Goal: Transaction & Acquisition: Book appointment/travel/reservation

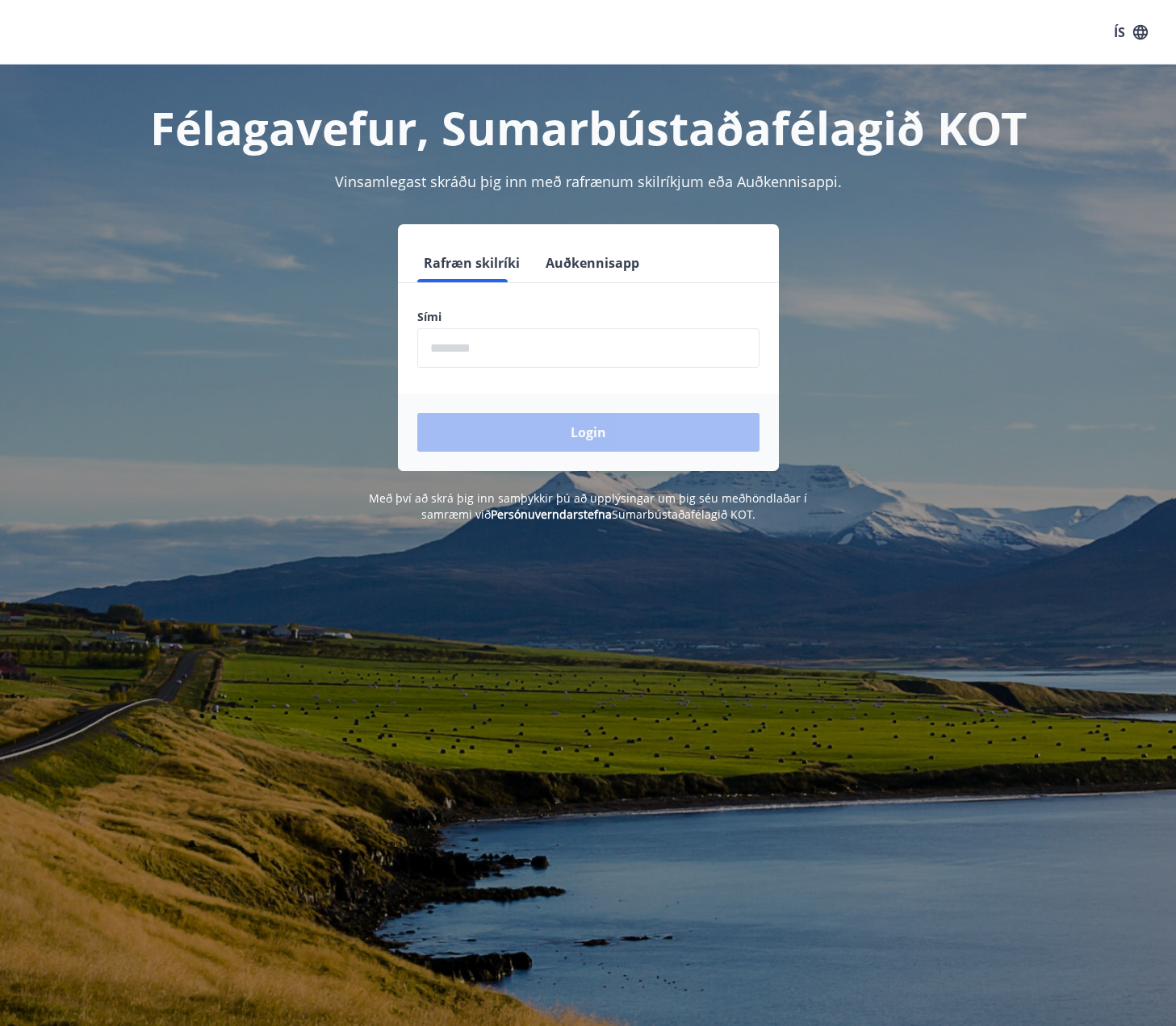
click at [498, 339] on input "phone" at bounding box center [588, 347] width 342 height 39
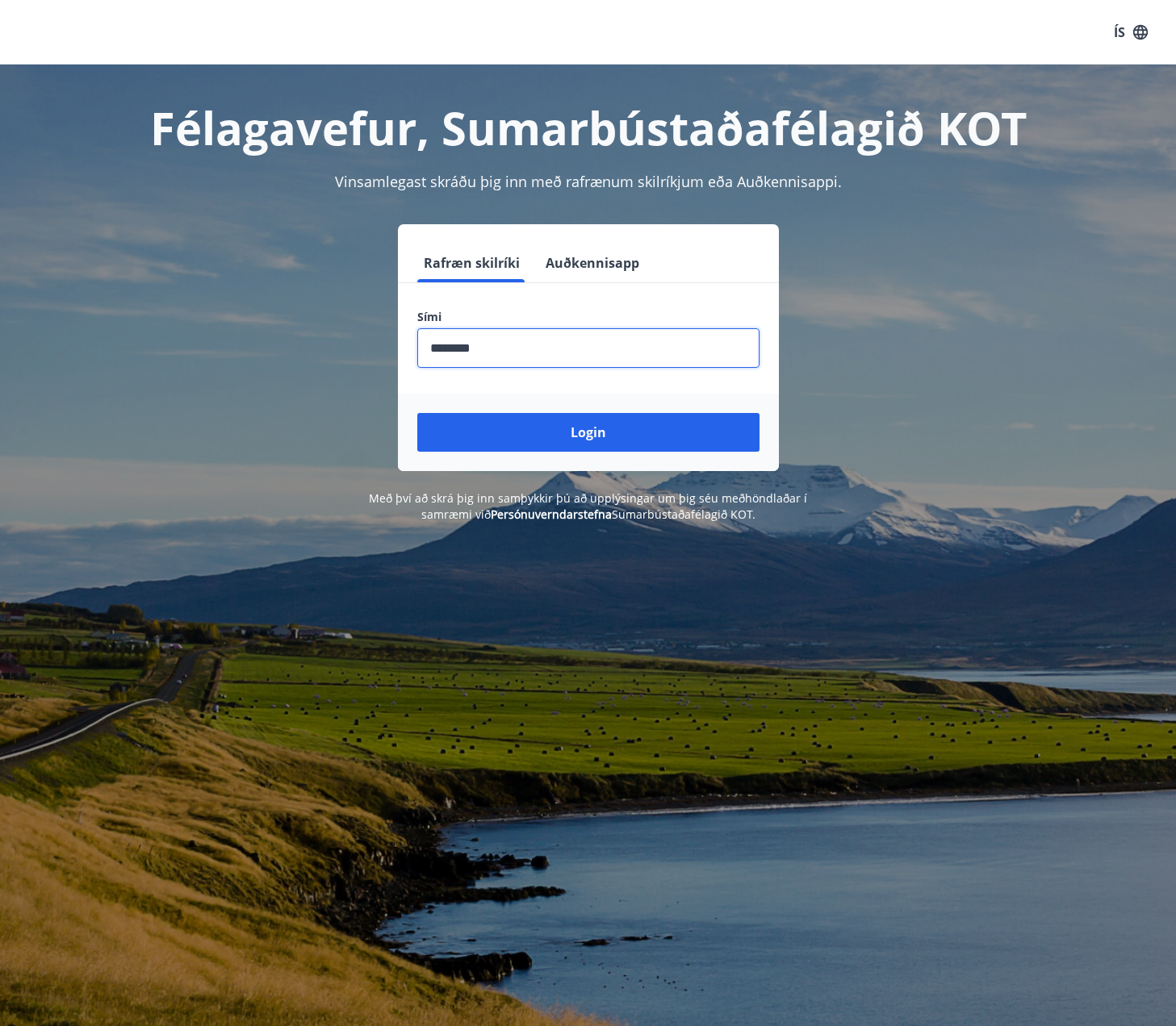
type input "********"
click at [417, 413] on button "Login" at bounding box center [588, 433] width 342 height 39
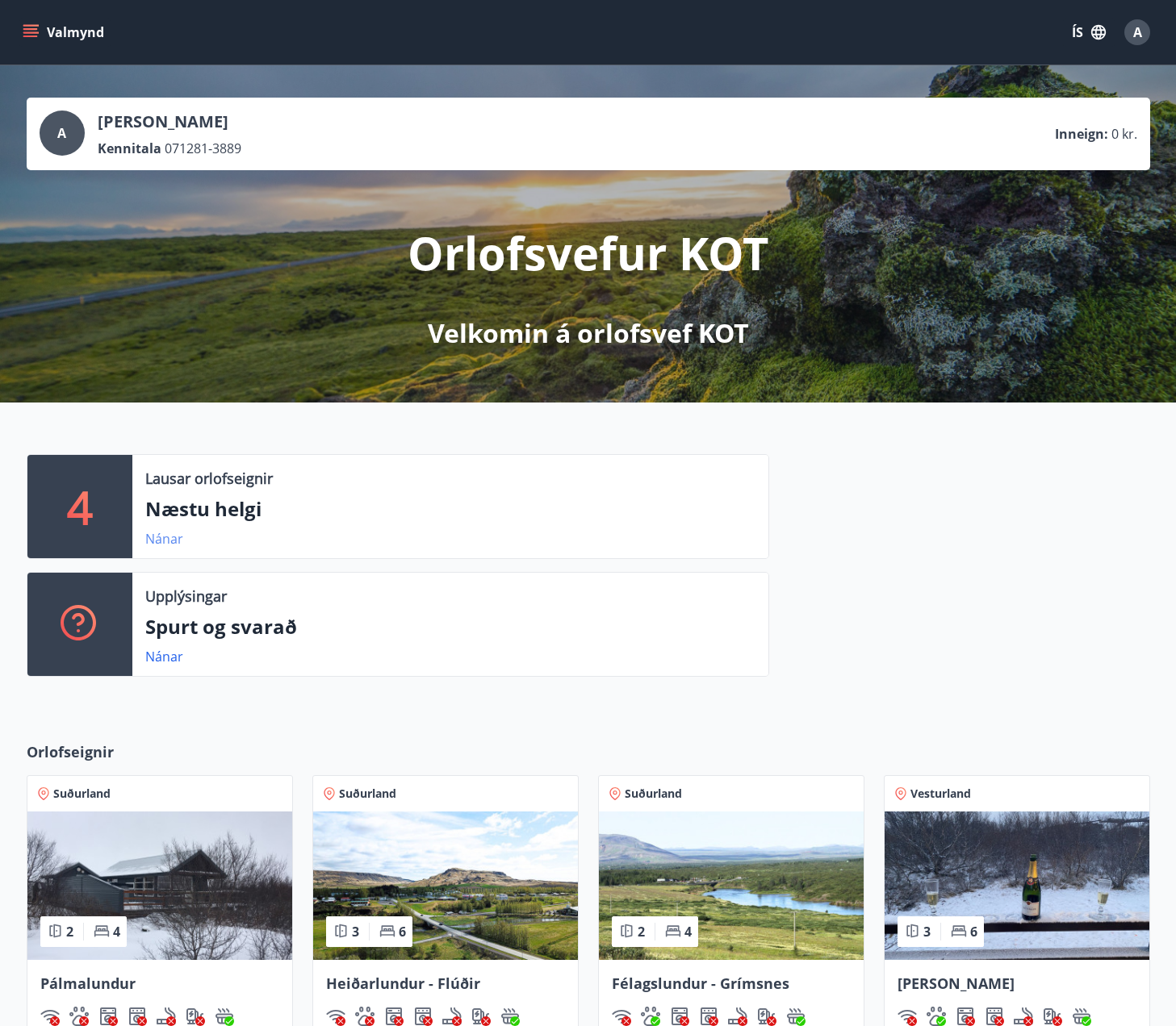
click at [161, 537] on link "Nánar" at bounding box center [164, 538] width 38 height 17
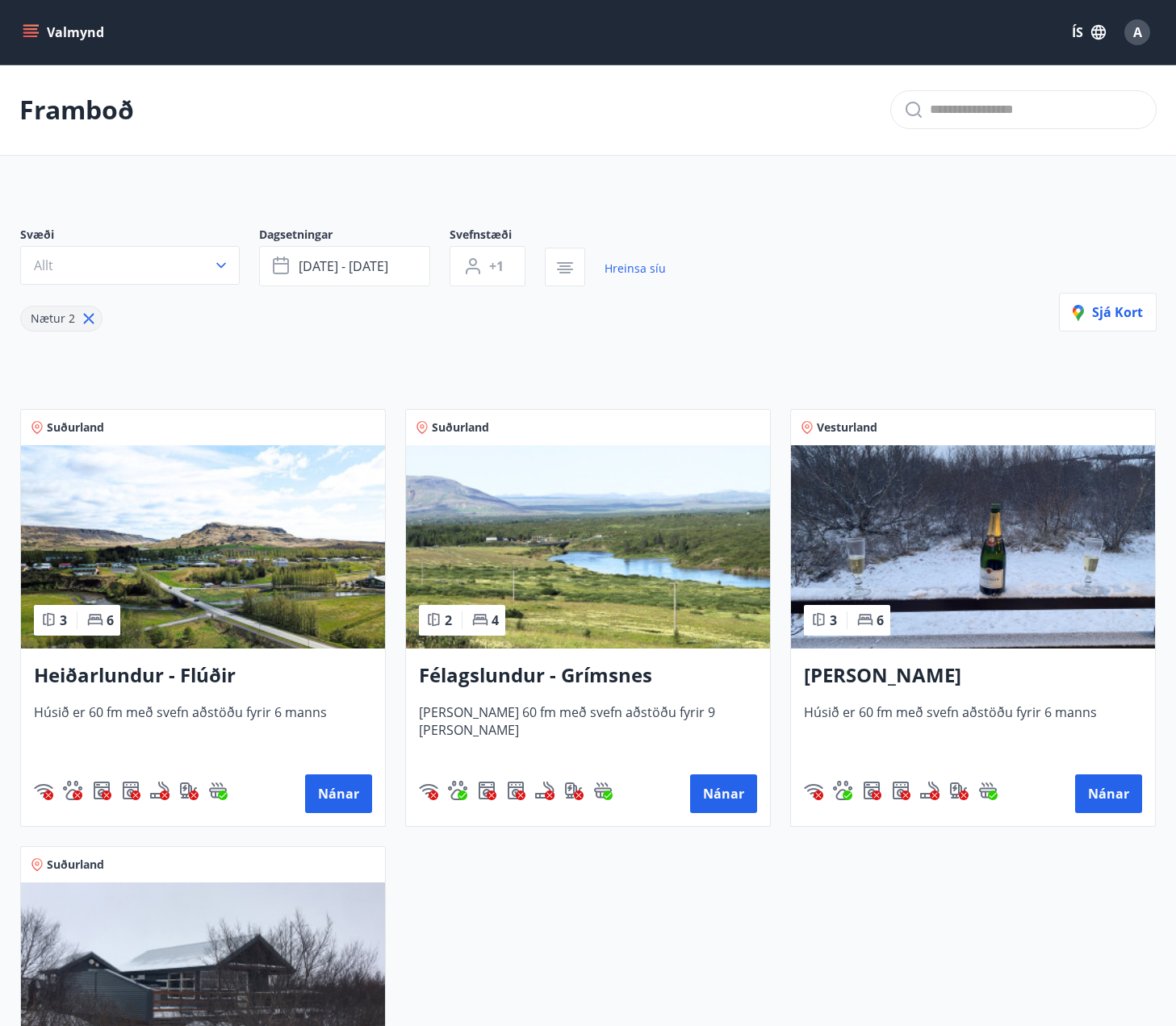
click at [156, 277] on button "Allt" at bounding box center [130, 265] width 220 height 39
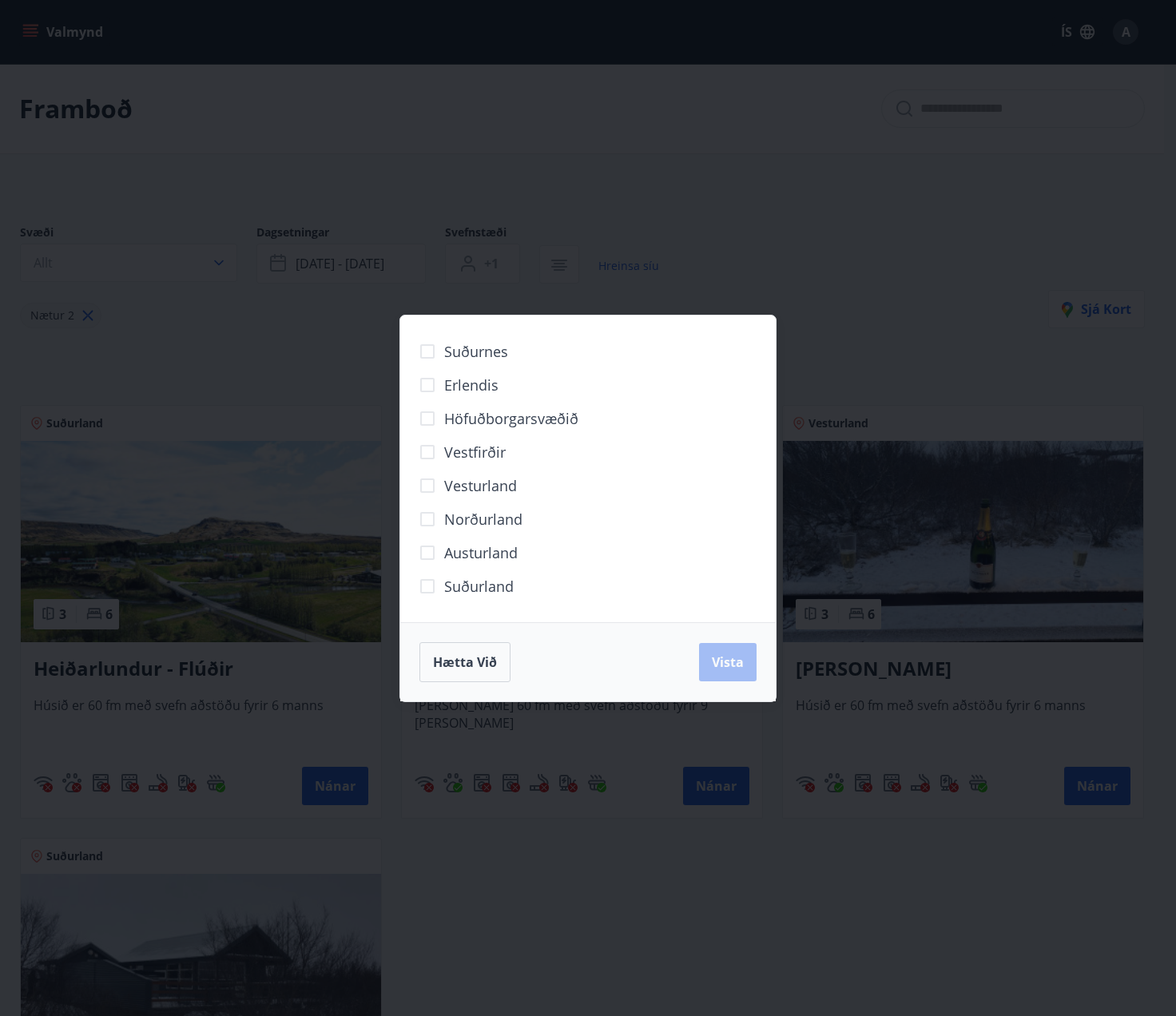
click at [155, 275] on div "Suðurnes Erlendis Höfuðborgarsvæðið Vestfirðir Vesturland Norðurland Austurland…" at bounding box center [588, 508] width 1176 height 1016
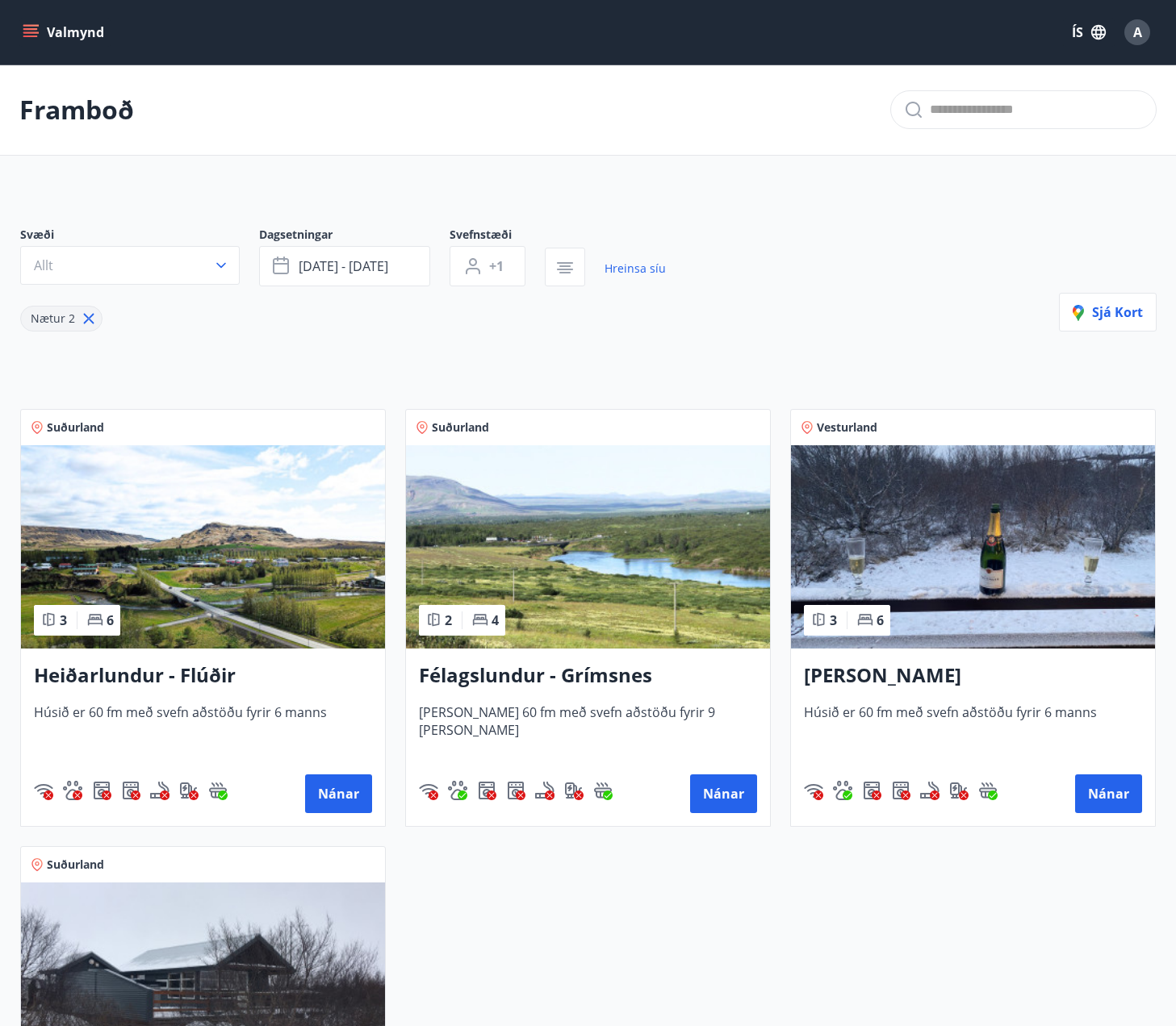
click at [280, 666] on h3 "Heiðarlundur - Flúðir" at bounding box center [203, 676] width 338 height 29
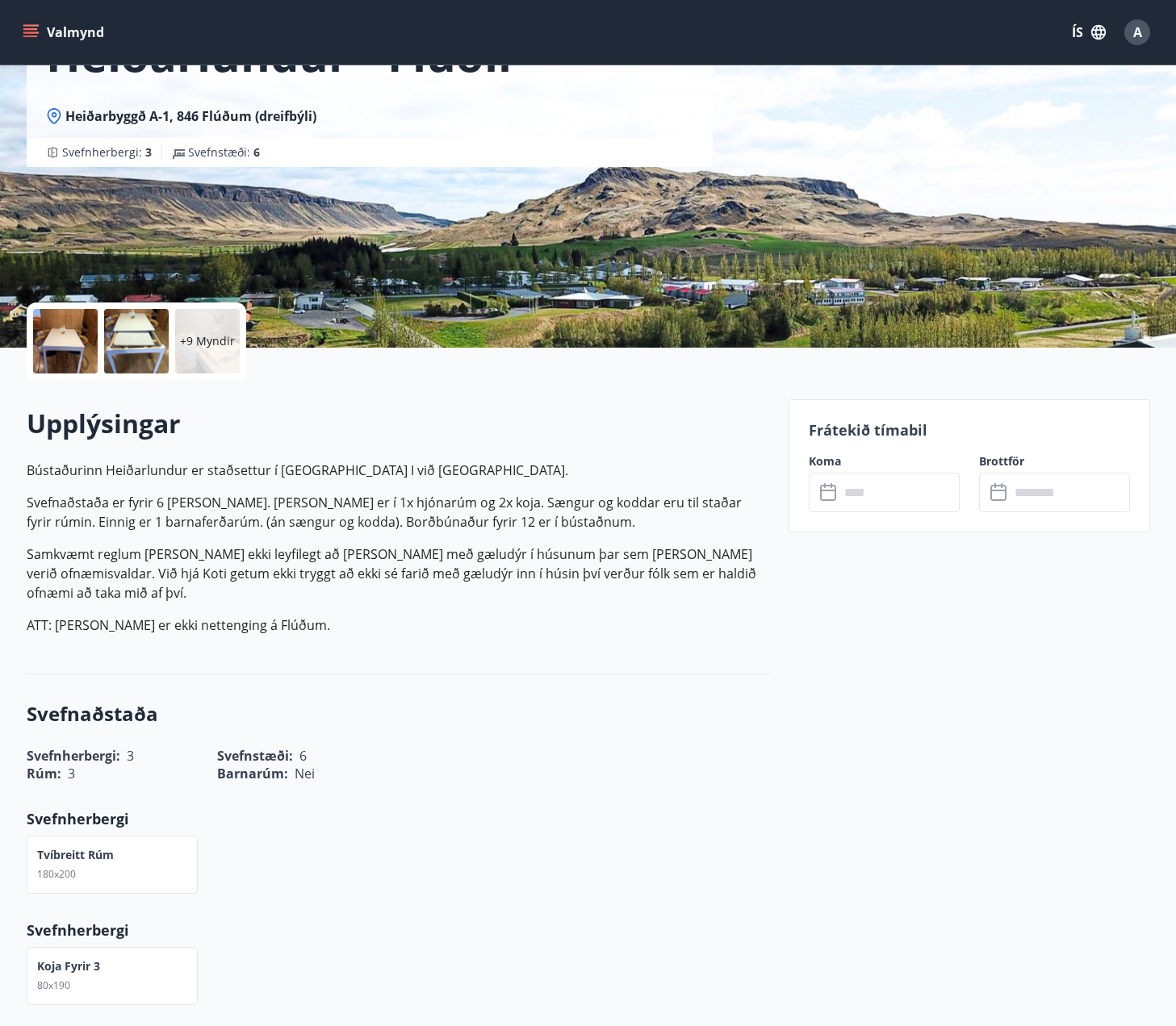
scroll to position [81, 0]
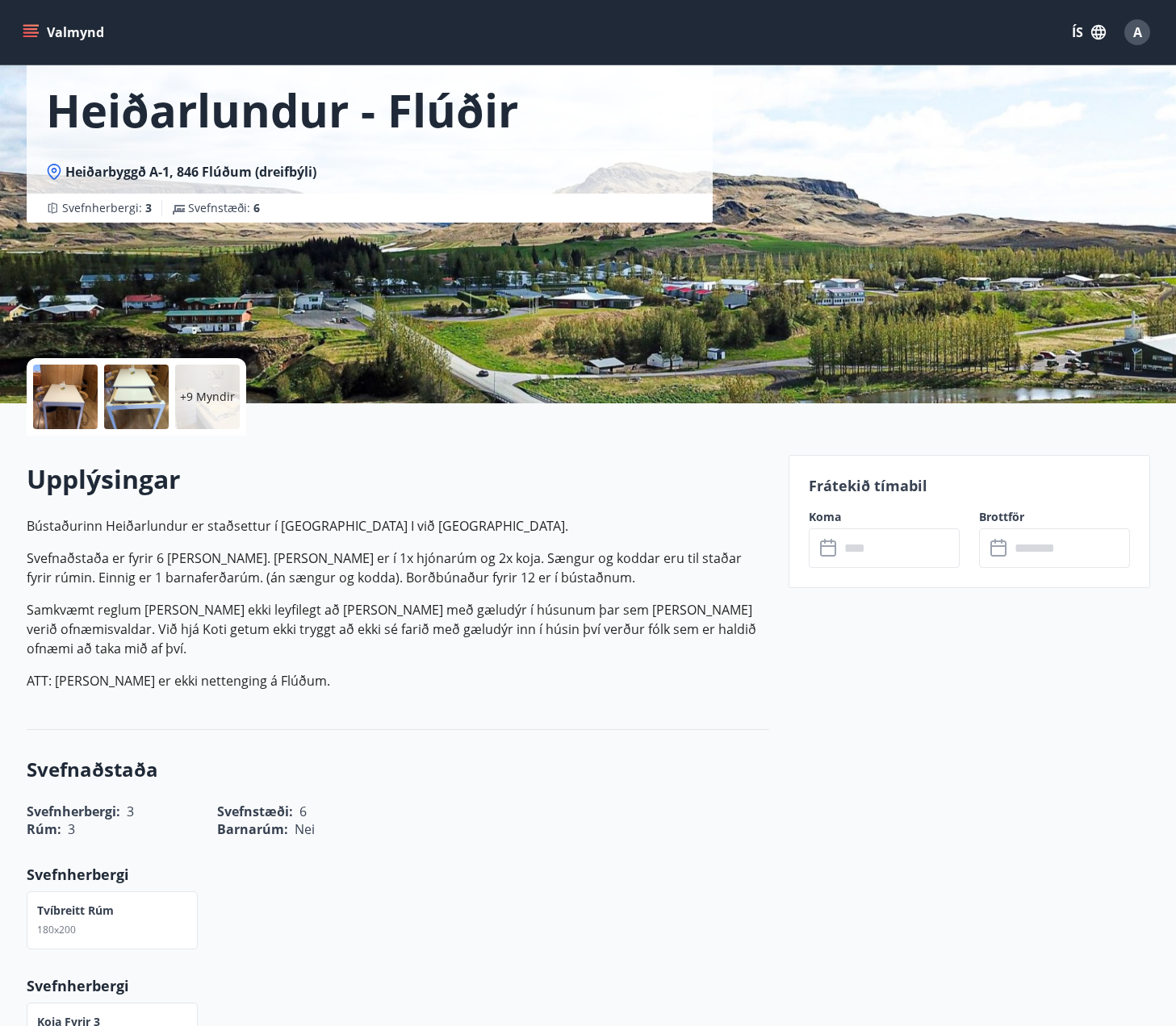
click at [932, 533] on input "text" at bounding box center [899, 547] width 120 height 39
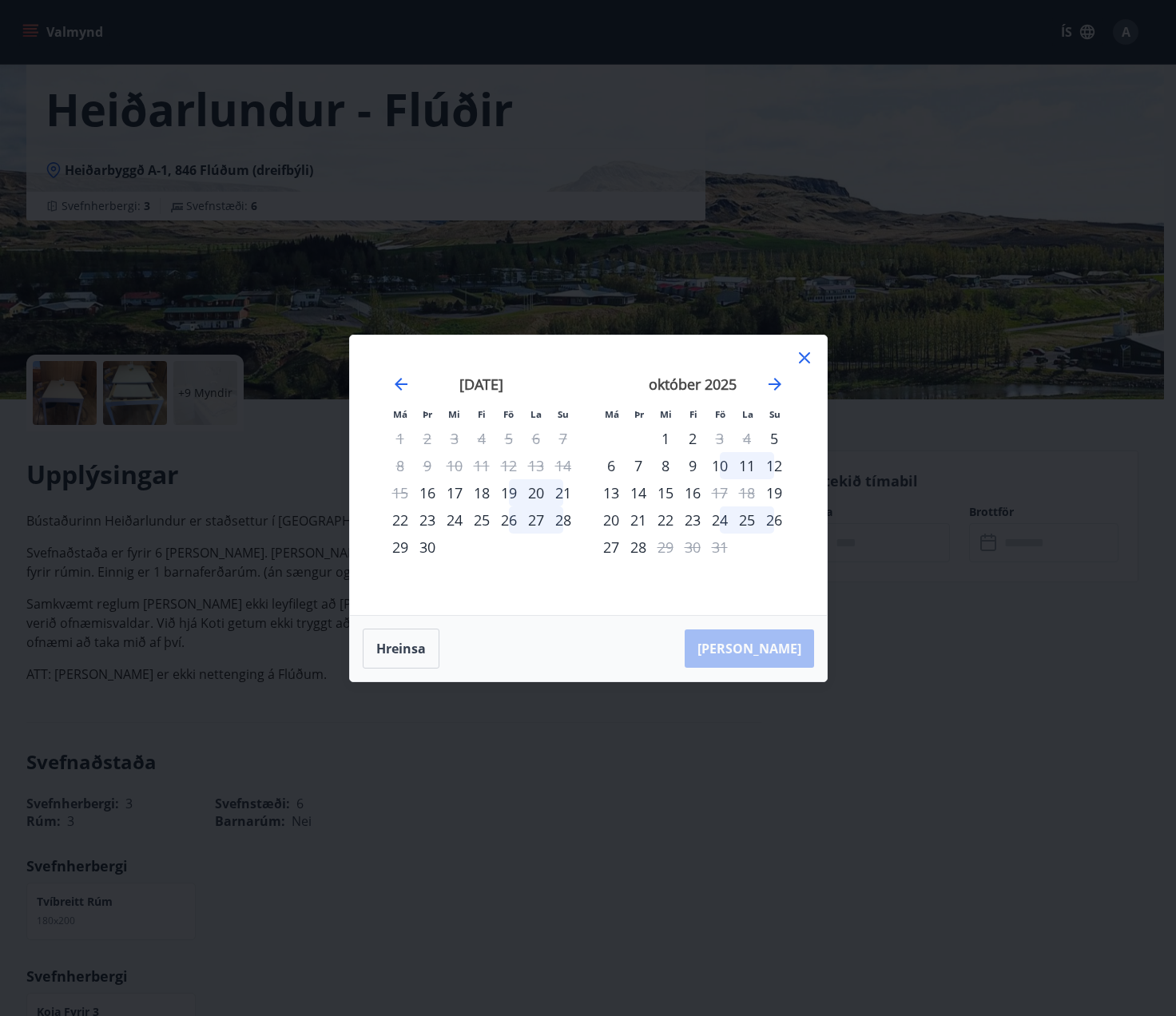
click at [795, 360] on icon at bounding box center [804, 357] width 19 height 19
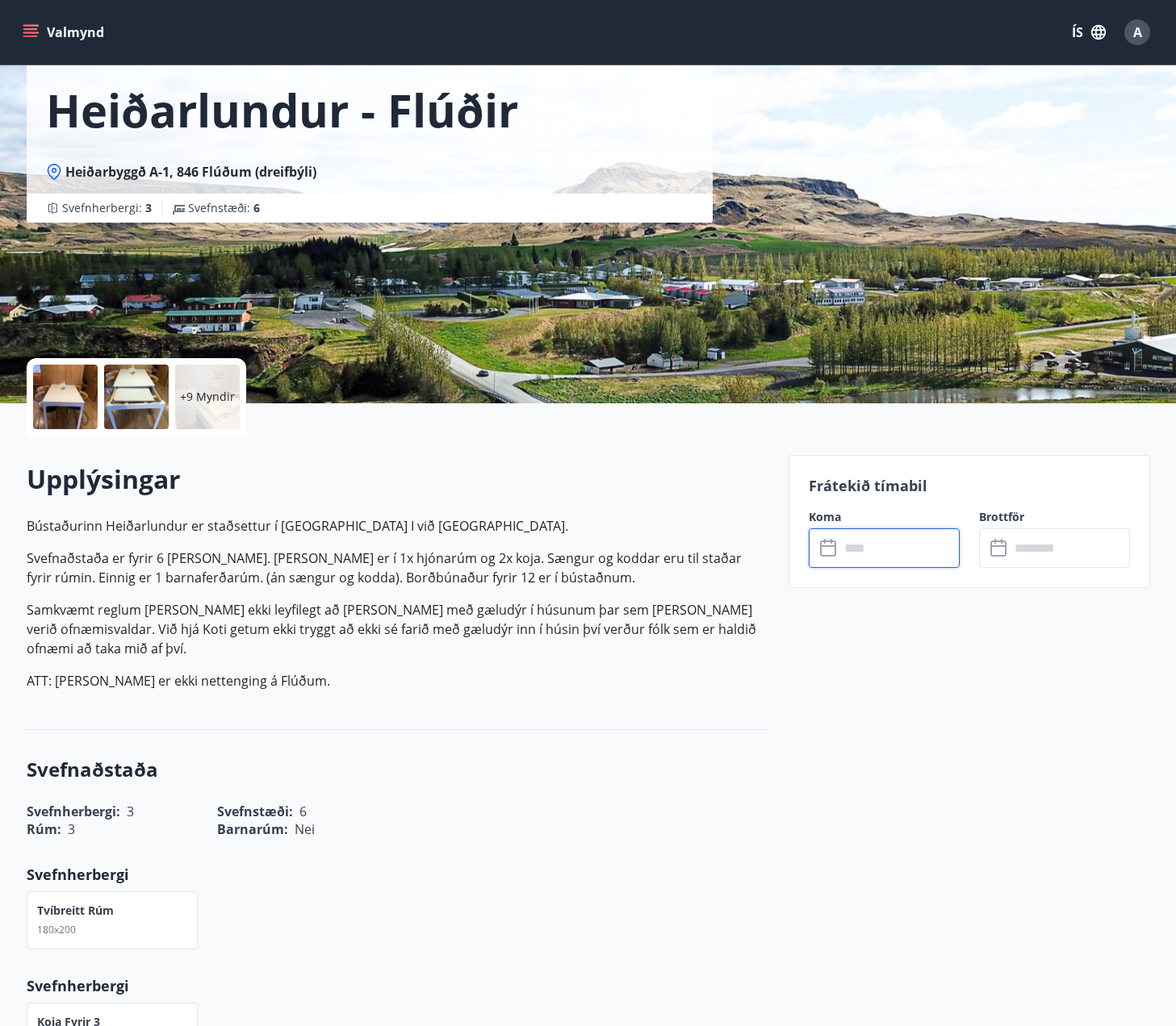
click at [33, 25] on icon "menu" at bounding box center [31, 26] width 17 height 2
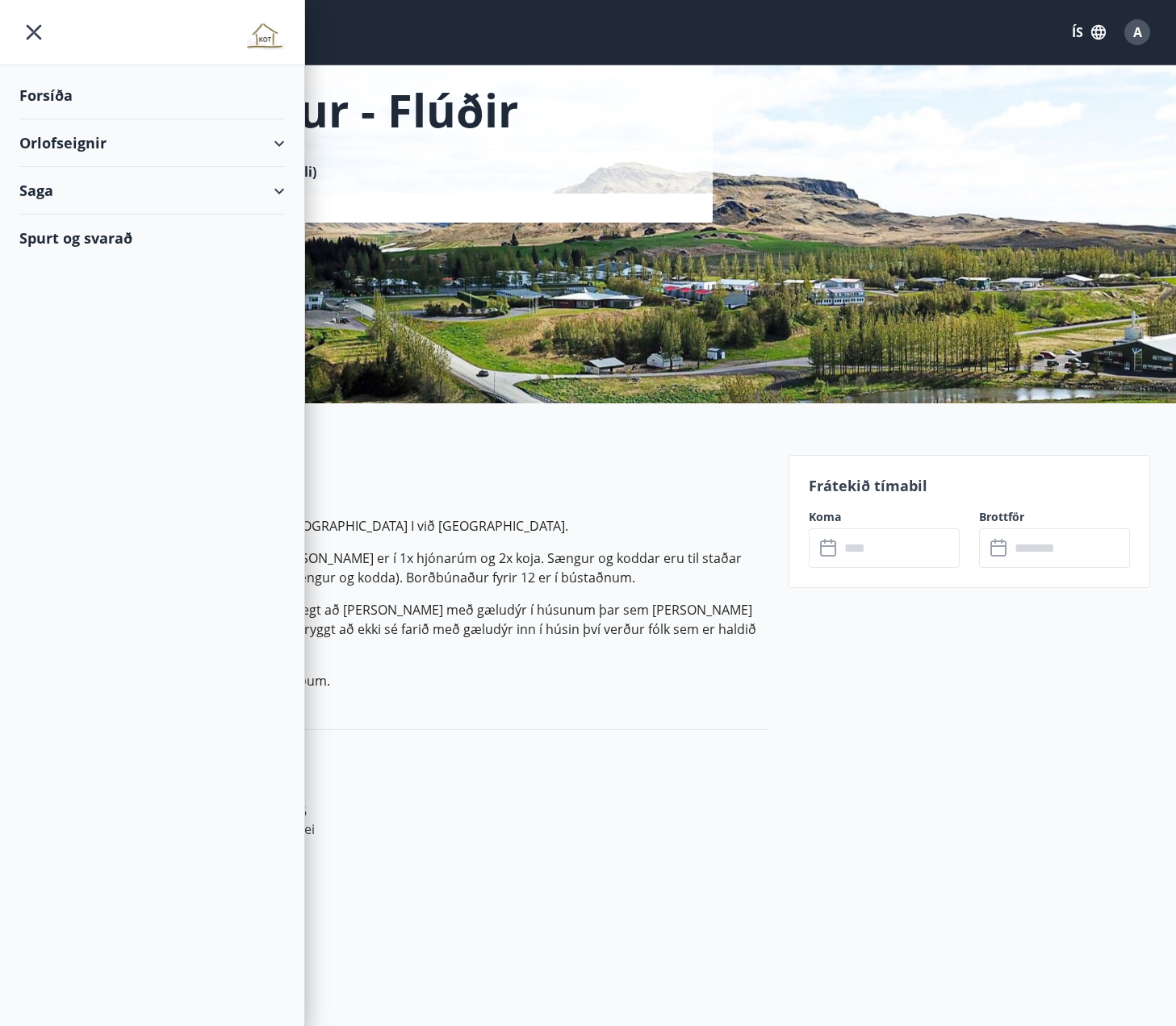
click at [35, 97] on div "Forsíða" at bounding box center [152, 96] width 266 height 48
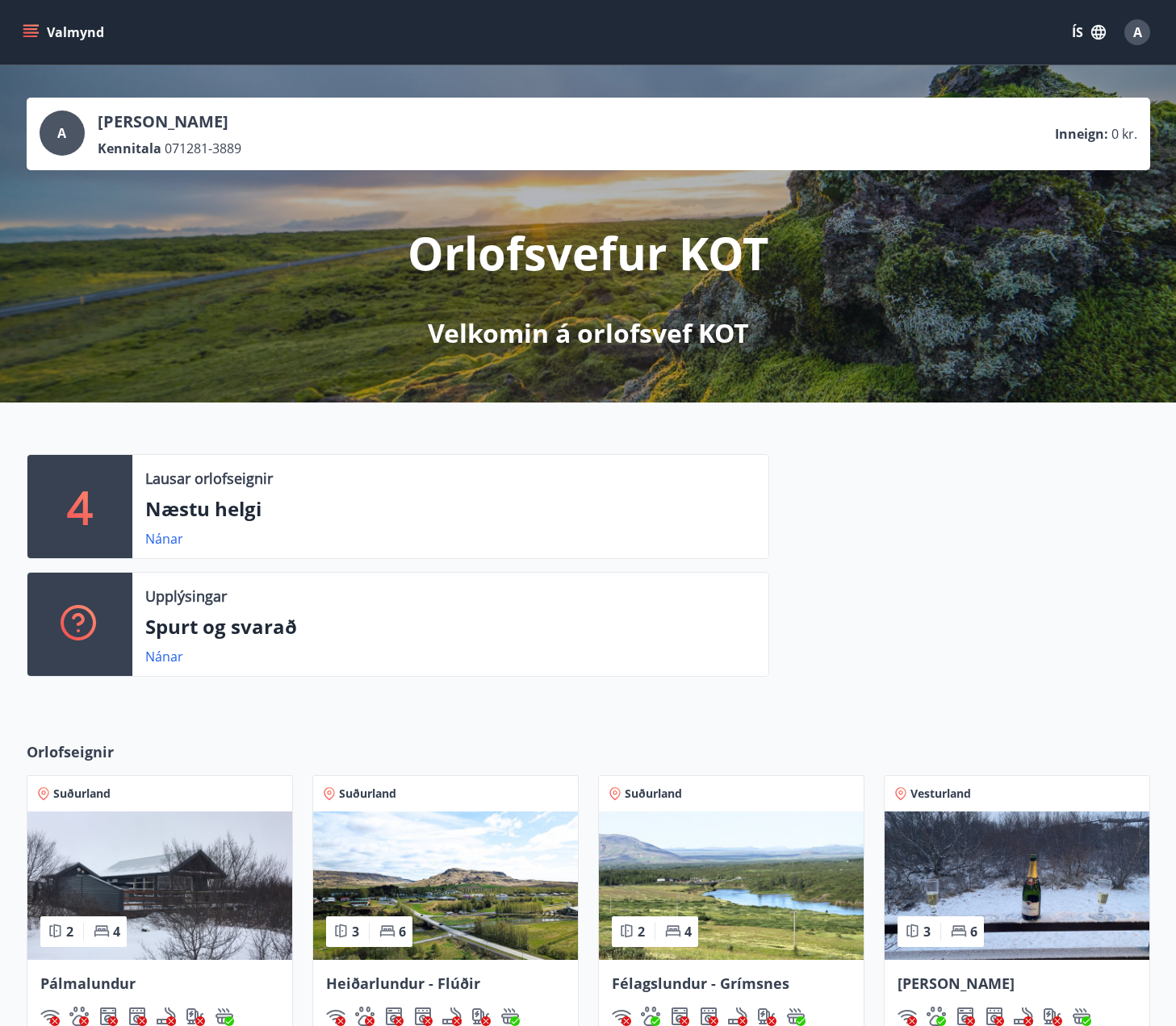
click at [50, 23] on button "Valmynd" at bounding box center [64, 32] width 91 height 29
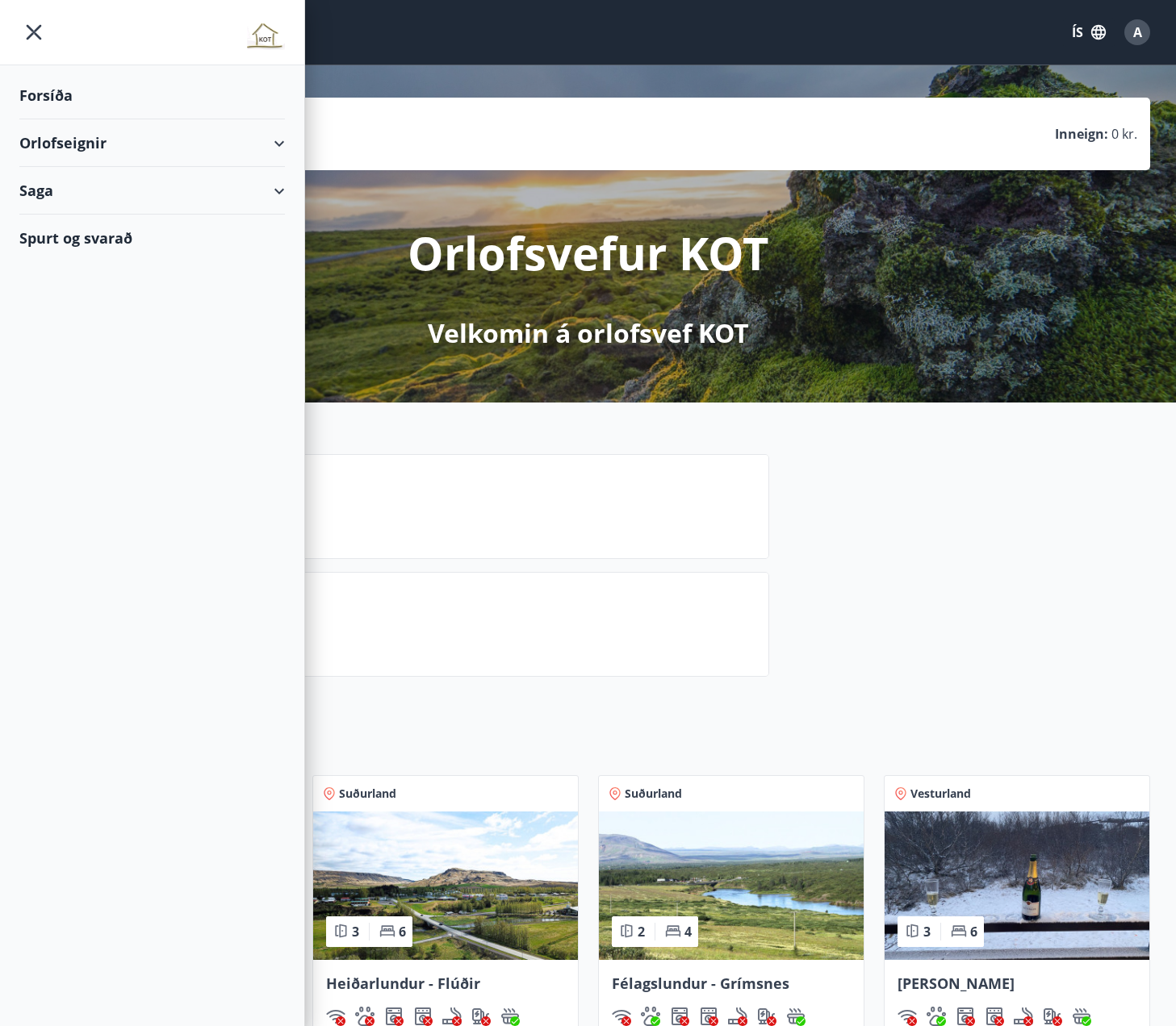
click at [270, 146] on div "Orlofseignir" at bounding box center [152, 143] width 266 height 48
click at [87, 219] on div "Bókunardagatal" at bounding box center [152, 218] width 240 height 34
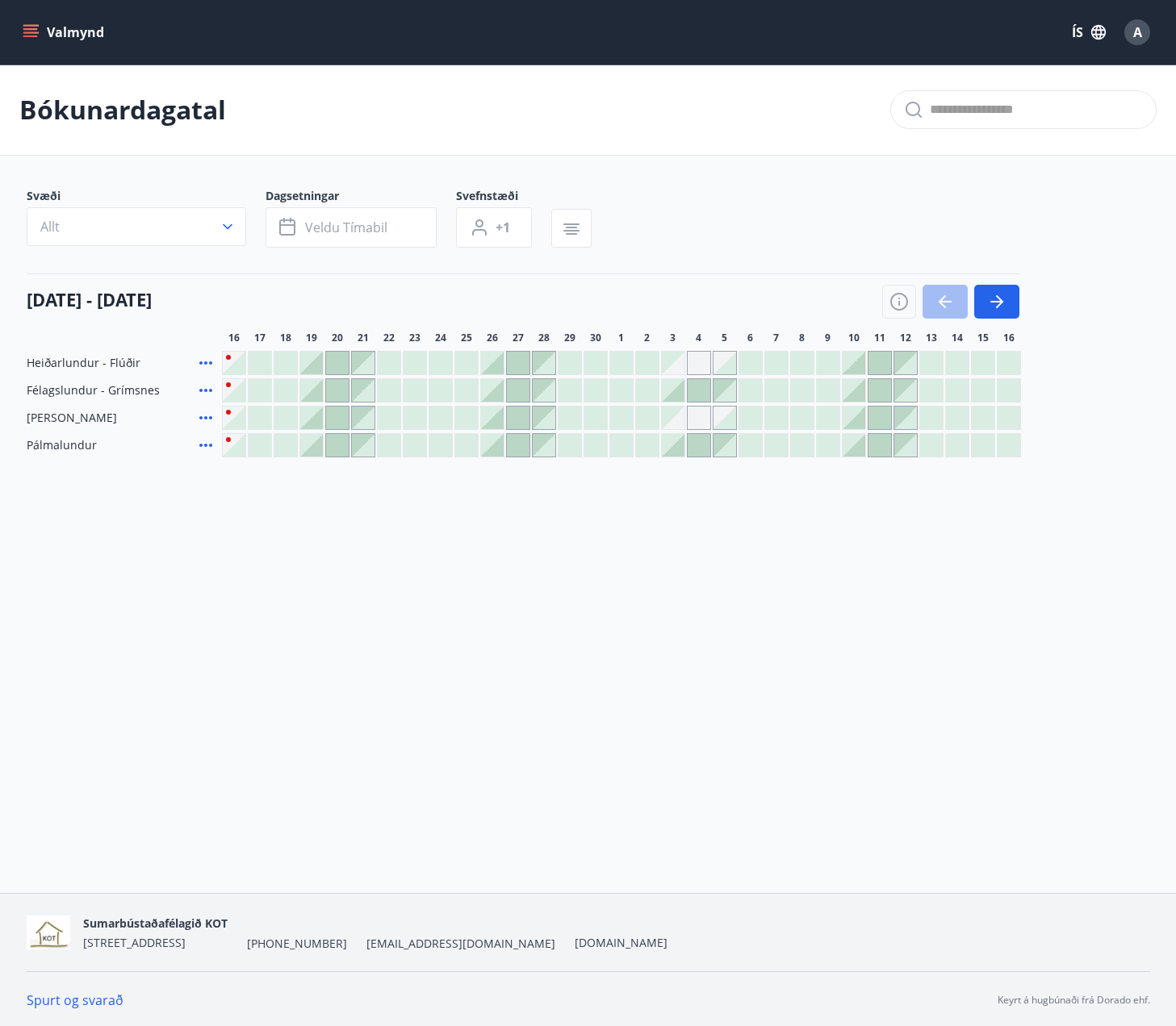
click at [315, 369] on div at bounding box center [311, 363] width 23 height 23
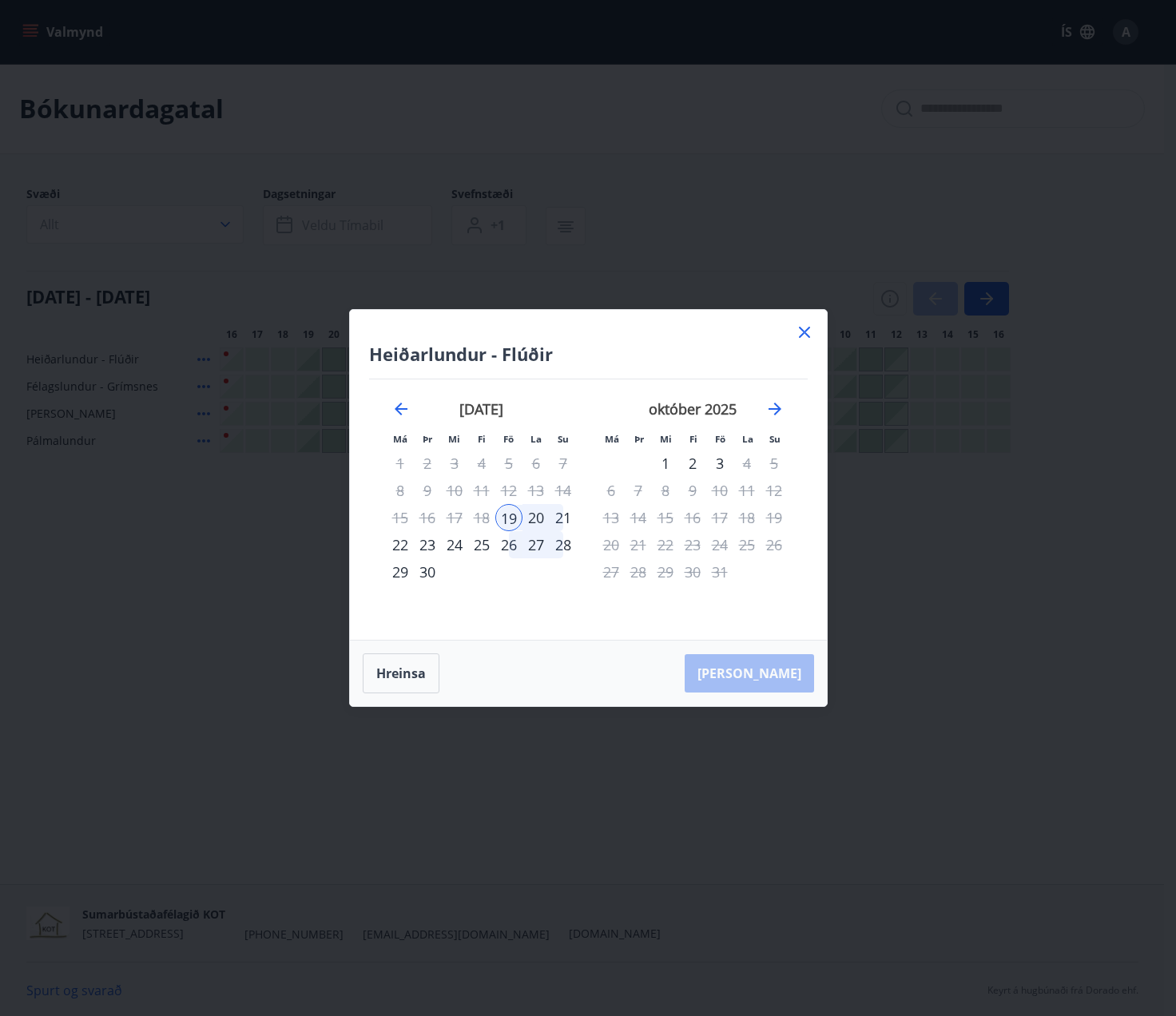
click at [799, 331] on icon at bounding box center [804, 332] width 19 height 19
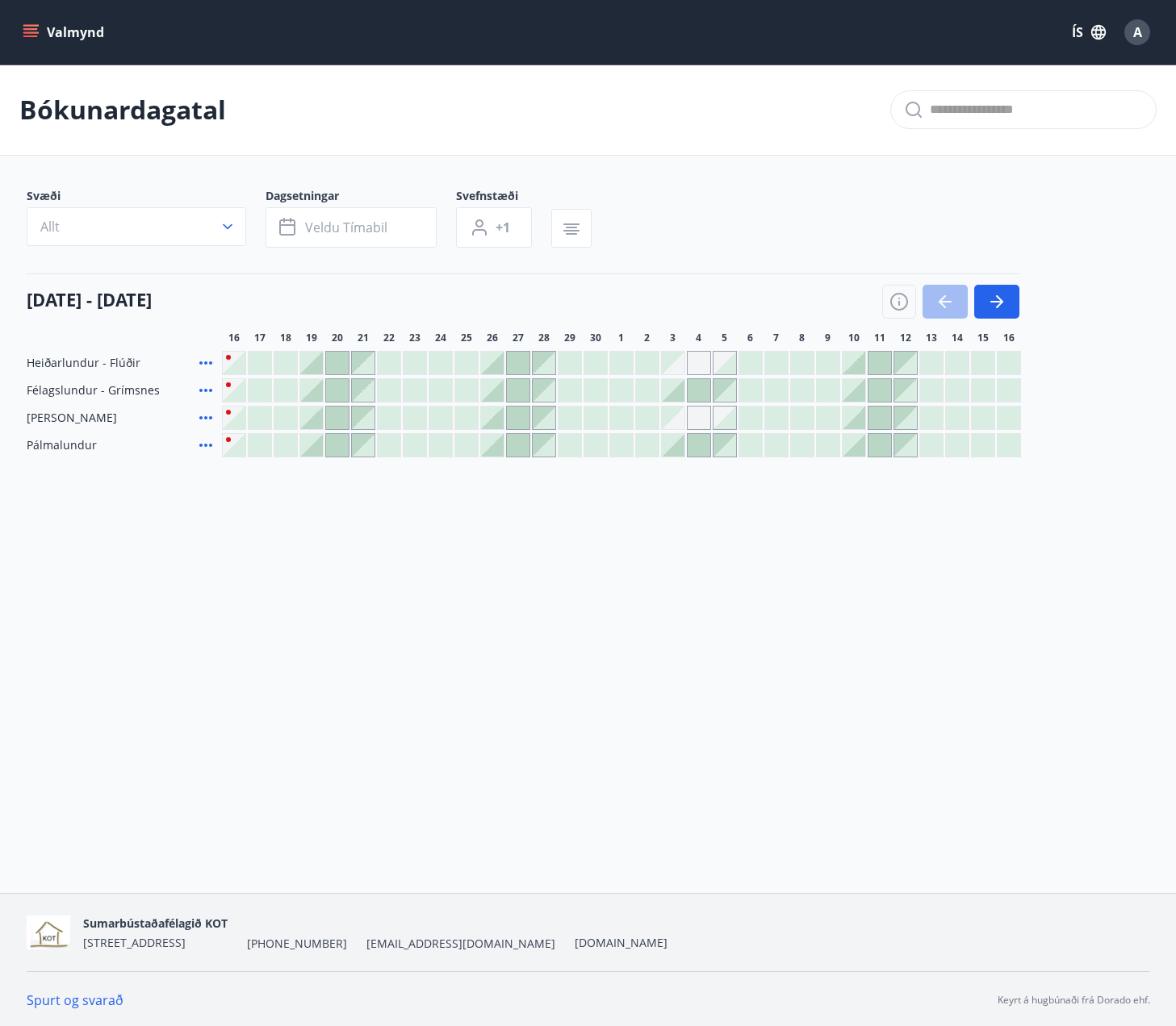
click at [319, 393] on div at bounding box center [311, 390] width 23 height 23
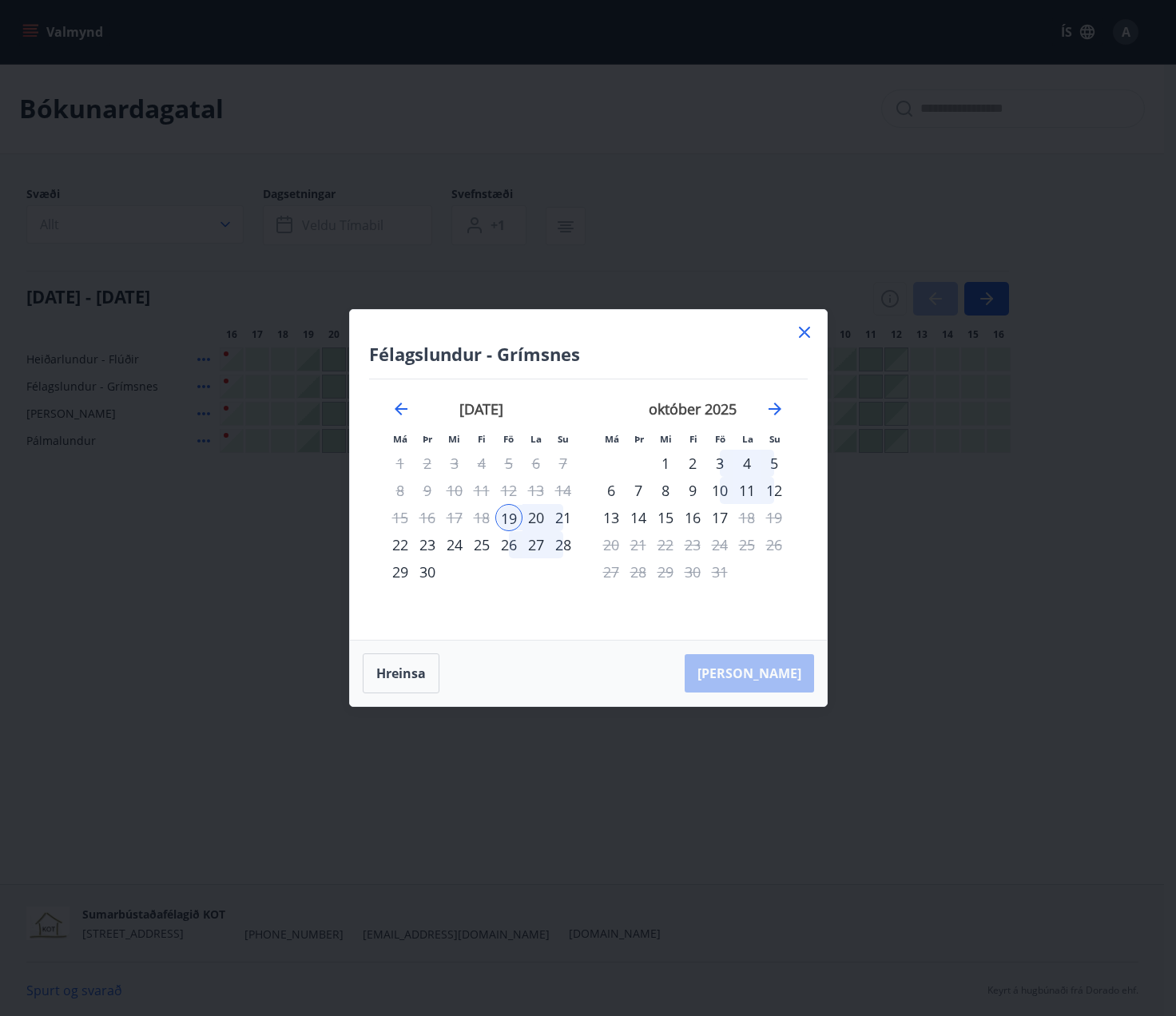
click at [565, 509] on div "21" at bounding box center [563, 518] width 27 height 27
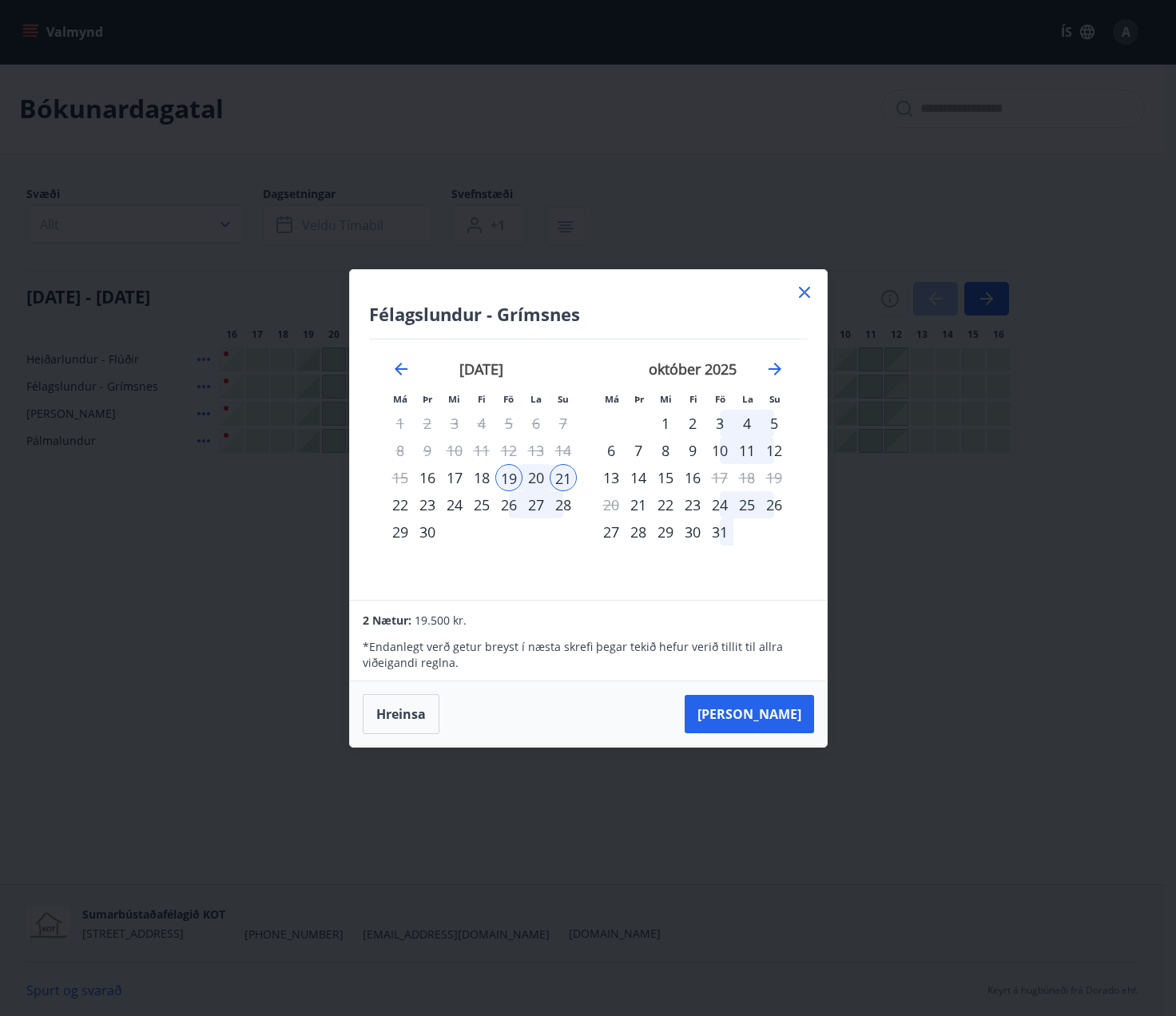
drag, startPoint x: 787, startPoint y: 308, endPoint x: 795, endPoint y: 287, distance: 22.5
click at [787, 302] on h4 "Félagslundur - Grímsnes" at bounding box center [588, 314] width 438 height 24
click at [795, 287] on icon at bounding box center [804, 292] width 19 height 19
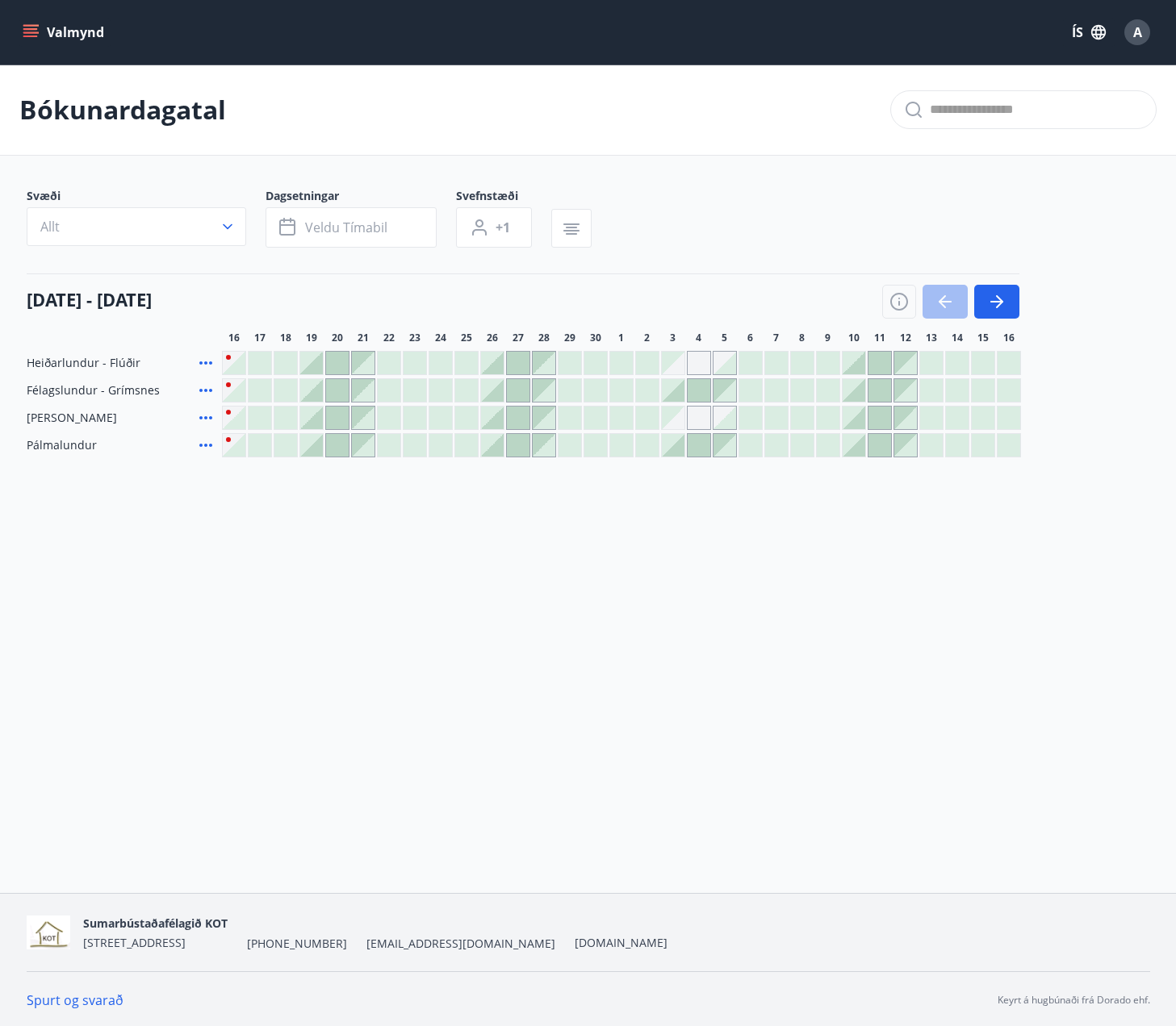
click at [32, 23] on button "Valmynd" at bounding box center [64, 32] width 91 height 29
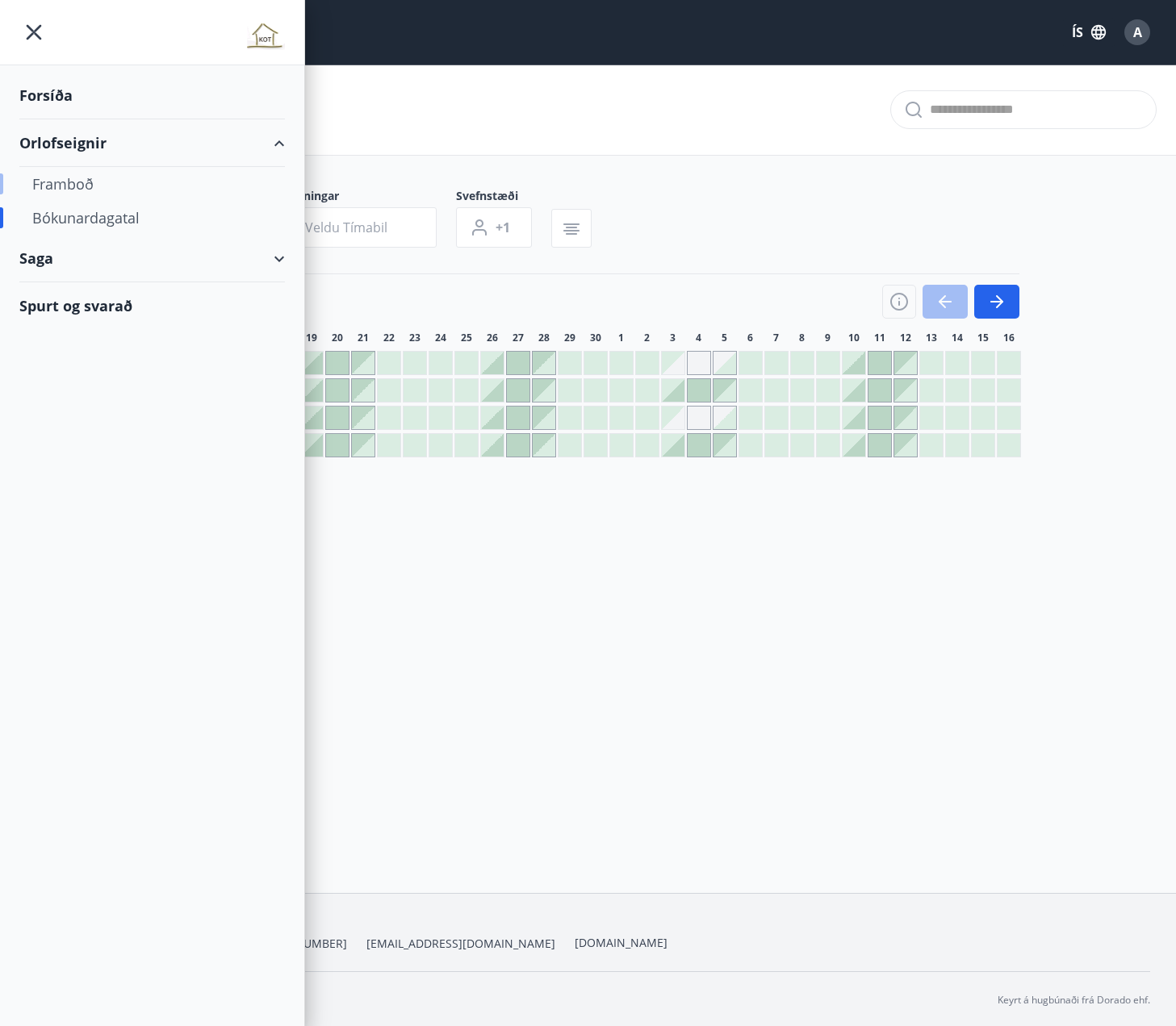
click at [77, 187] on div "Framboð" at bounding box center [152, 184] width 240 height 34
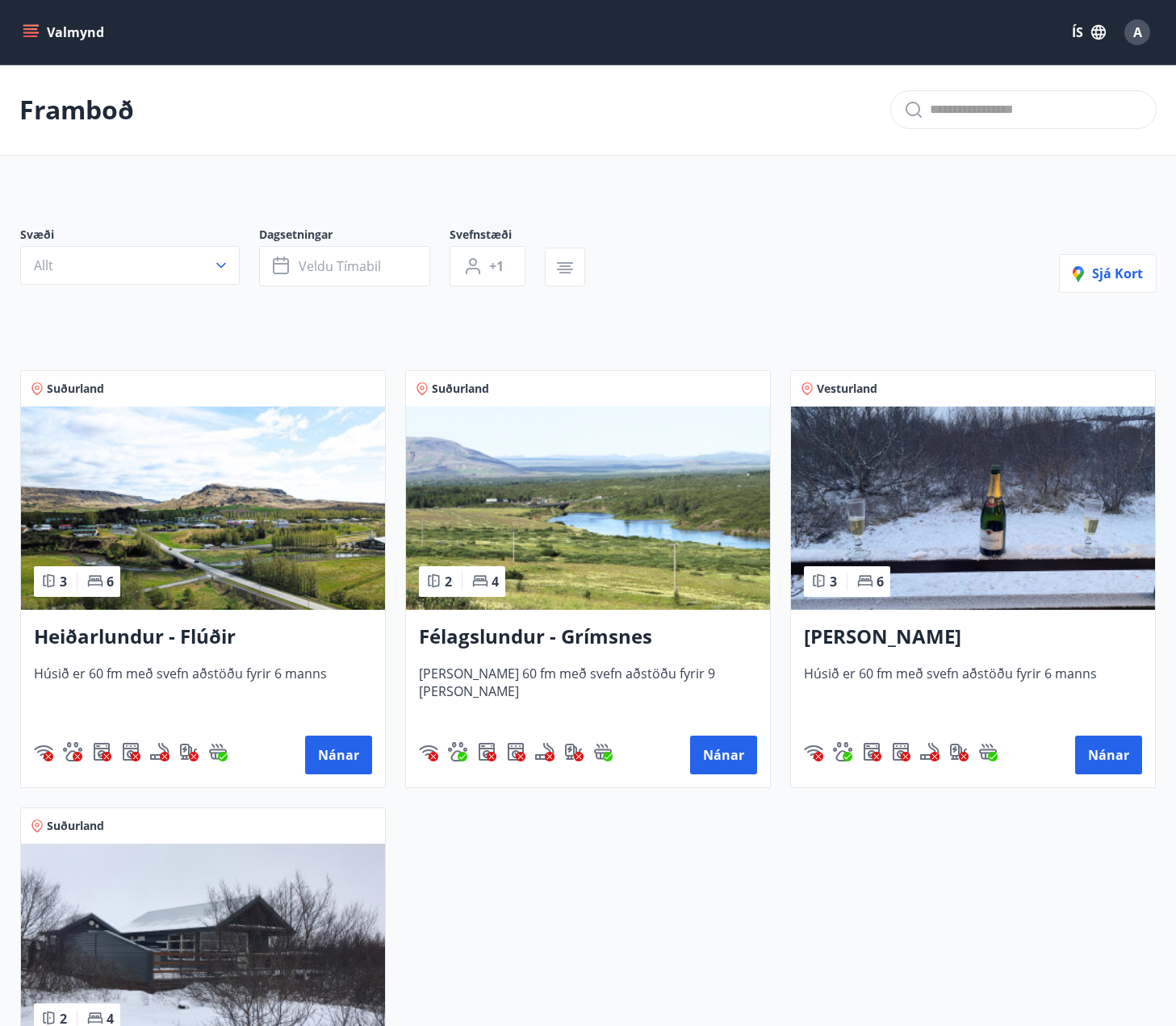
click at [1018, 468] on img at bounding box center [973, 508] width 364 height 203
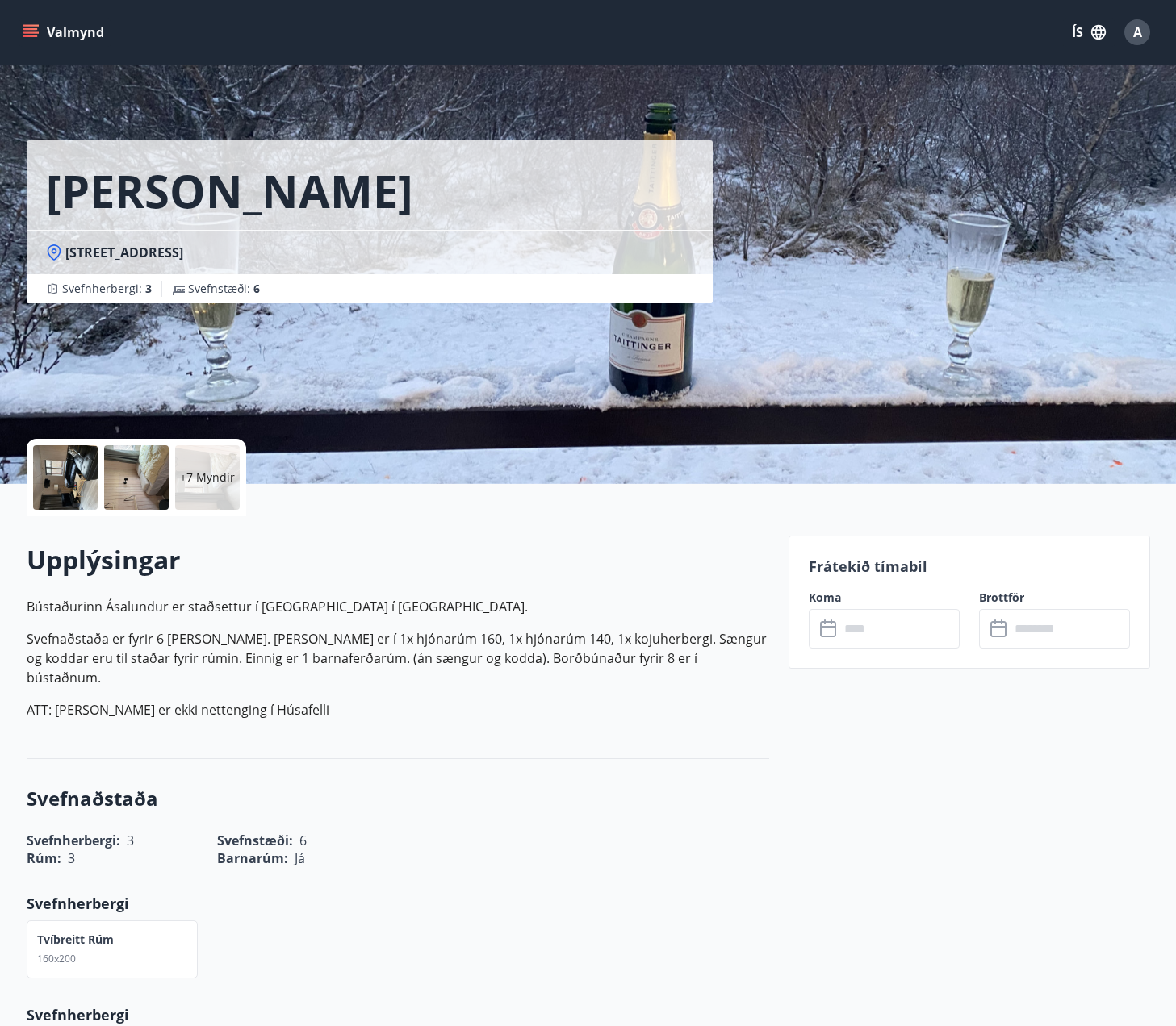
click at [67, 469] on div at bounding box center [65, 478] width 64 height 64
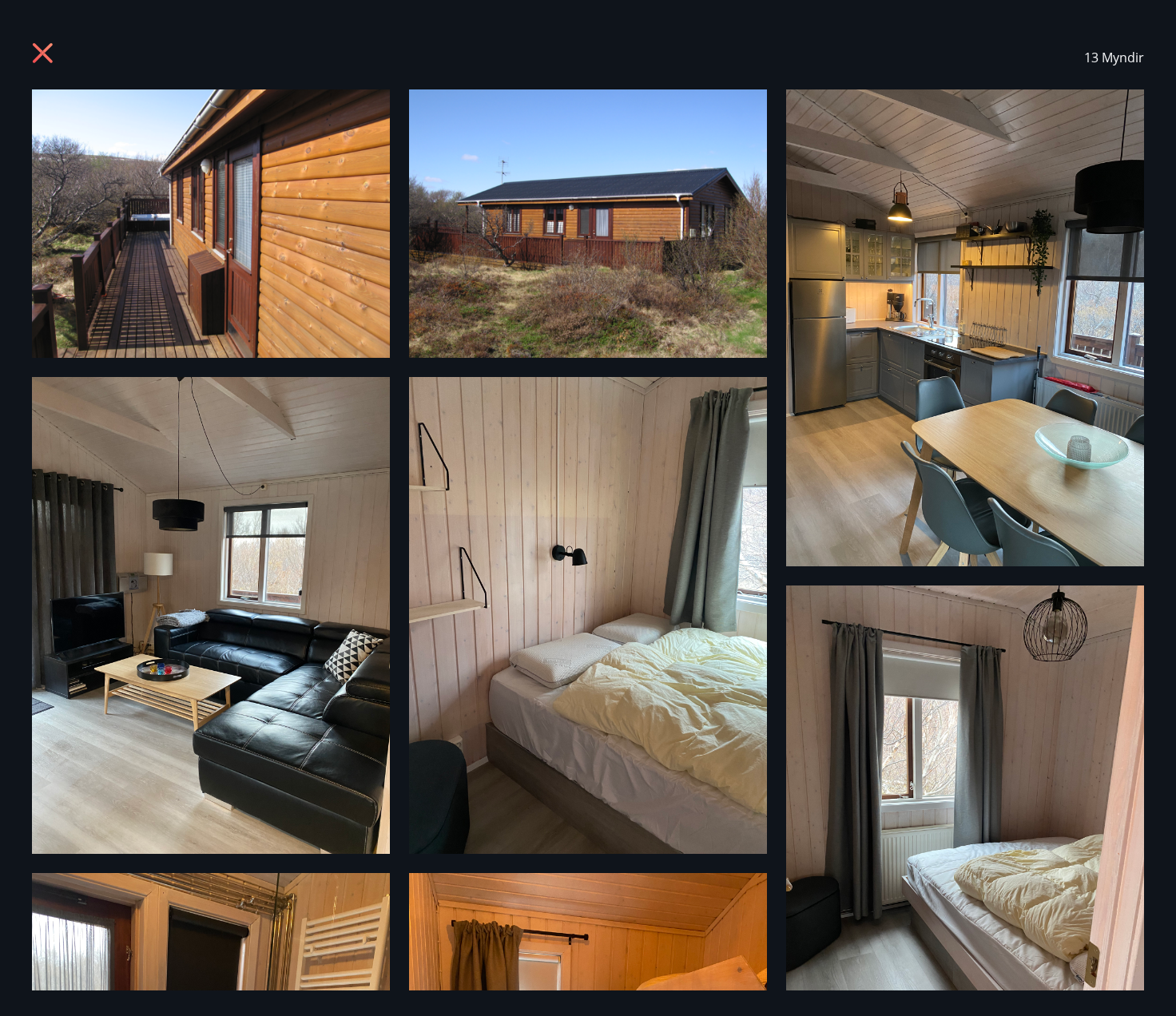
click at [40, 63] on icon at bounding box center [45, 55] width 25 height 25
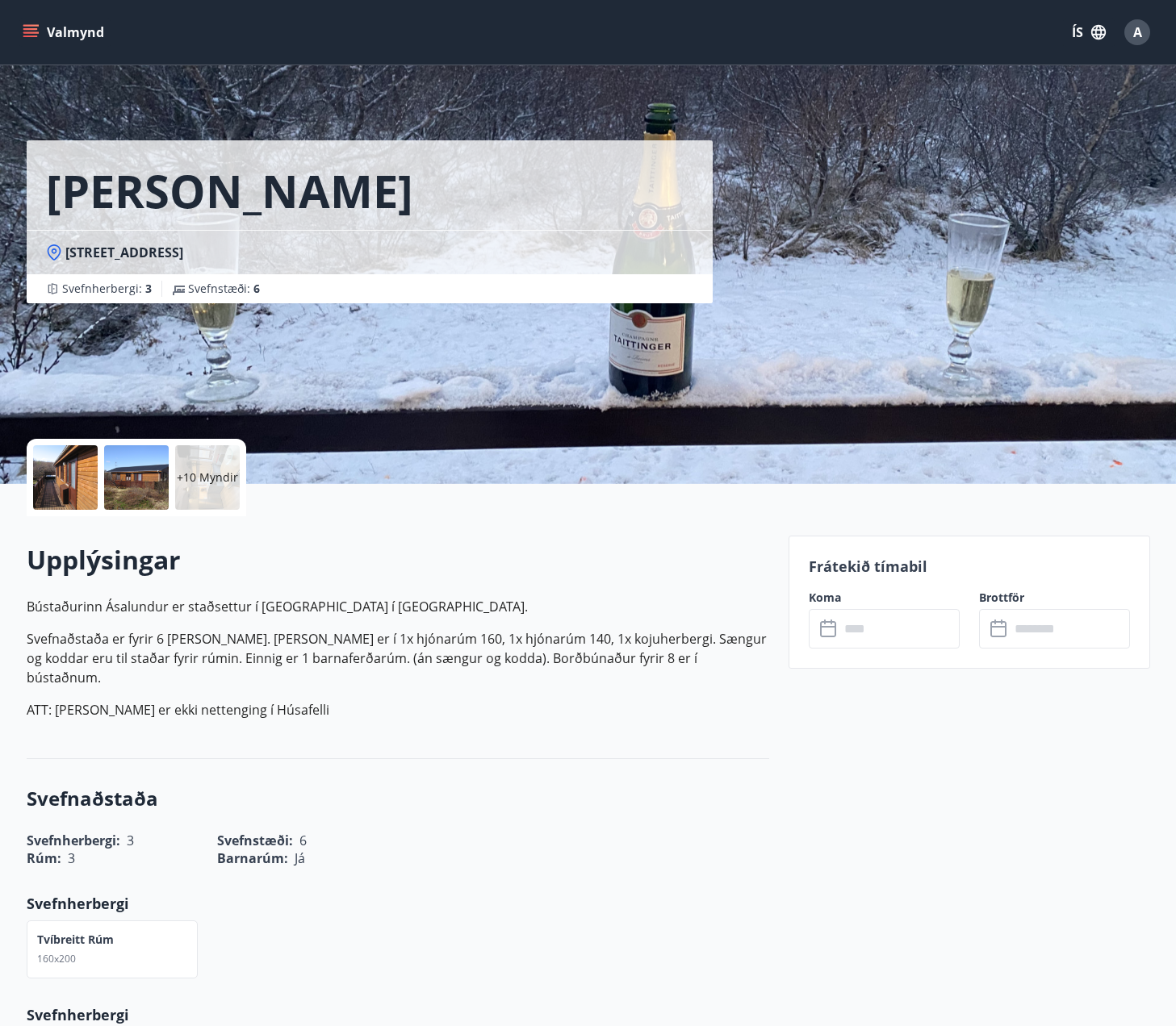
click at [37, 42] on button "Valmynd" at bounding box center [64, 32] width 91 height 29
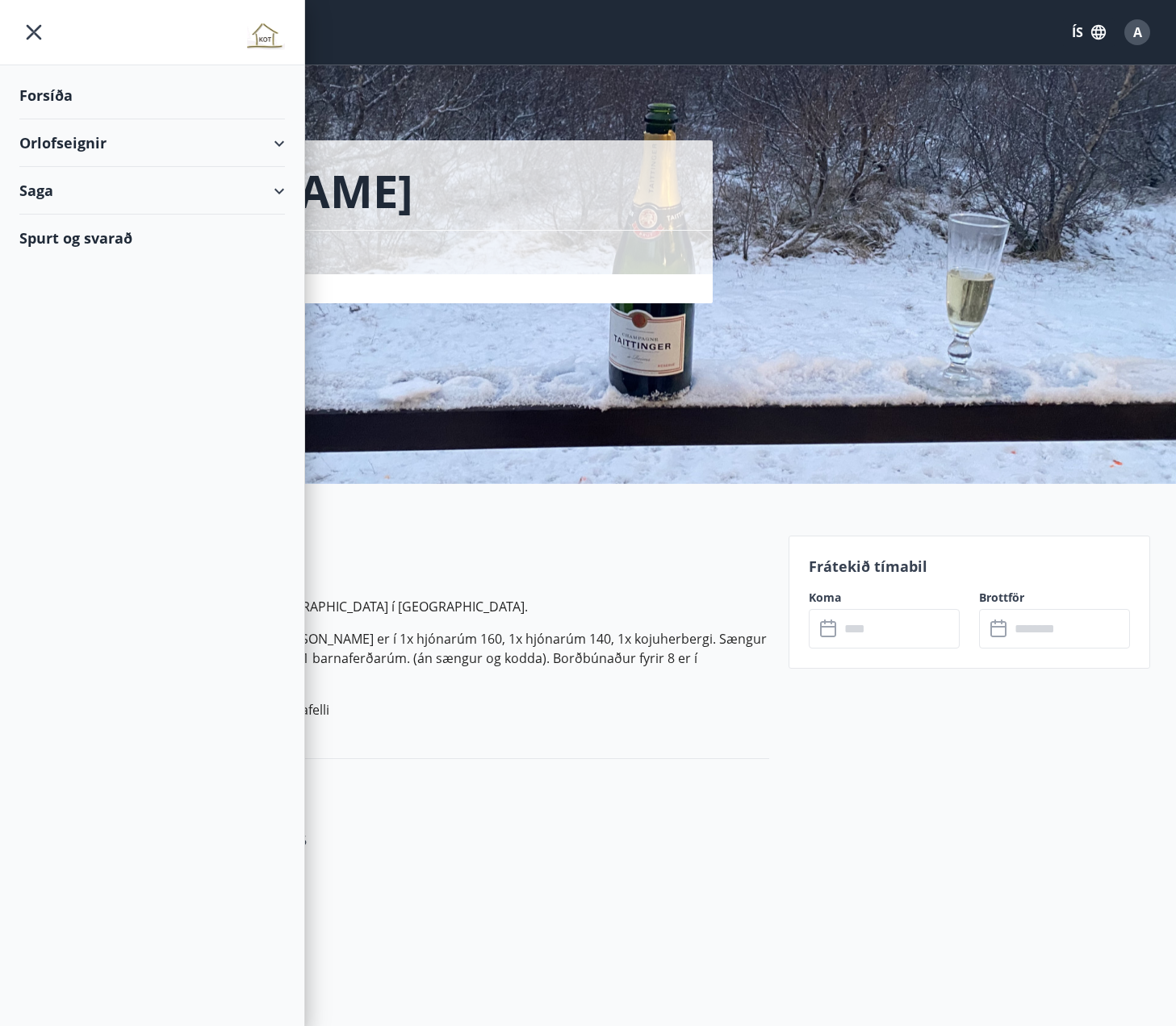
click at [90, 110] on div "Forsíða" at bounding box center [152, 96] width 266 height 48
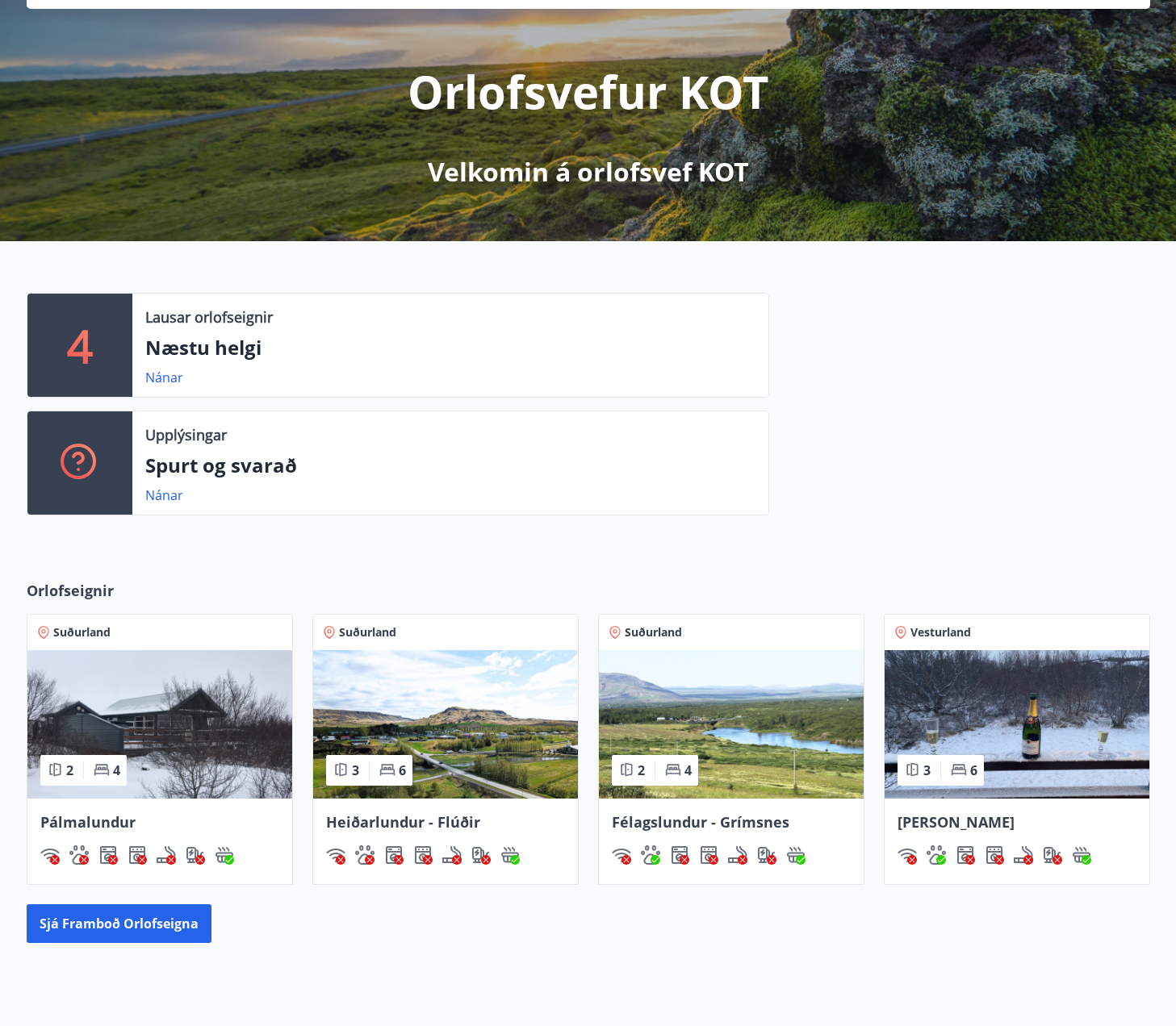
scroll to position [304, 0]
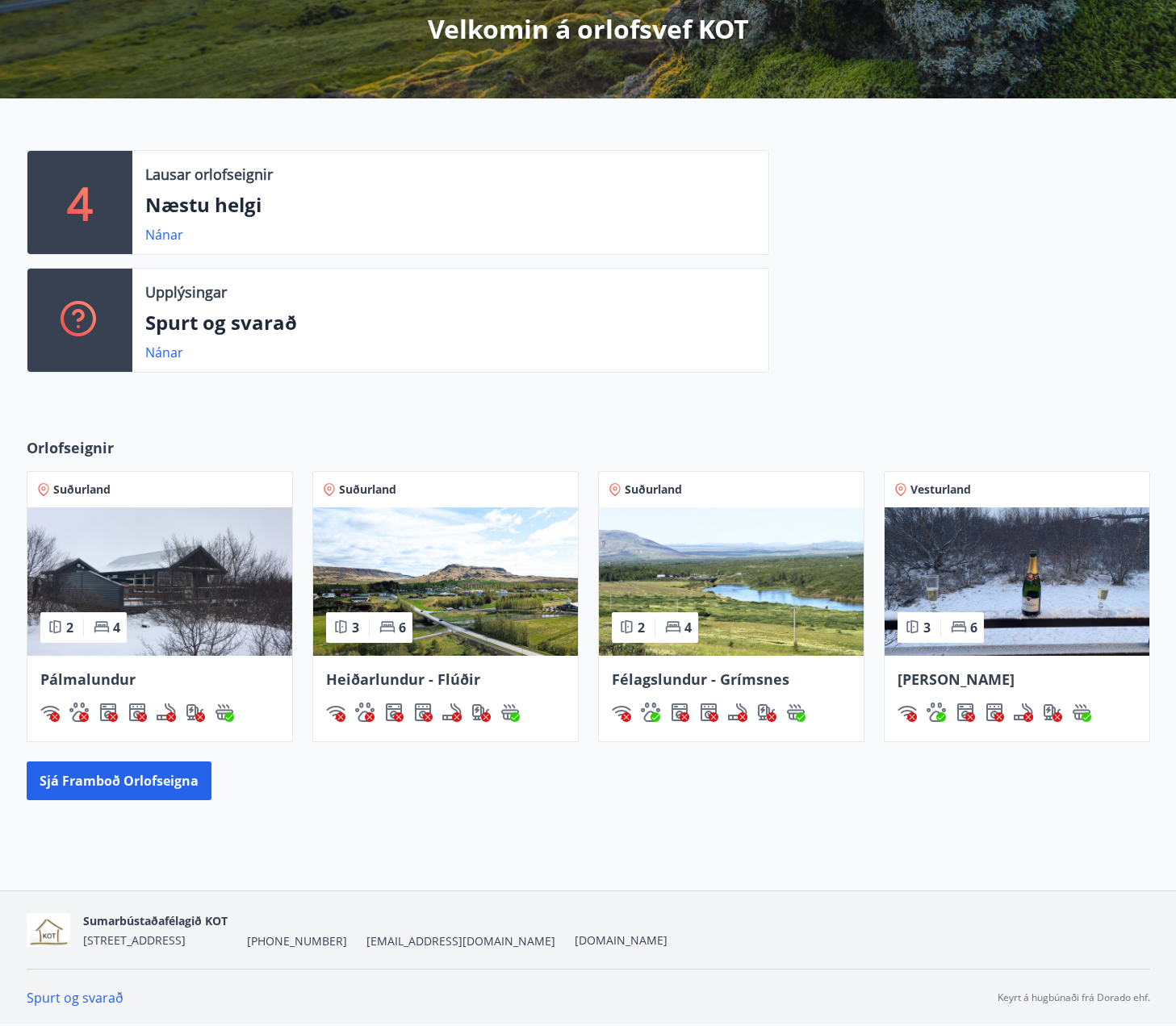
click at [734, 560] on img at bounding box center [731, 581] width 265 height 149
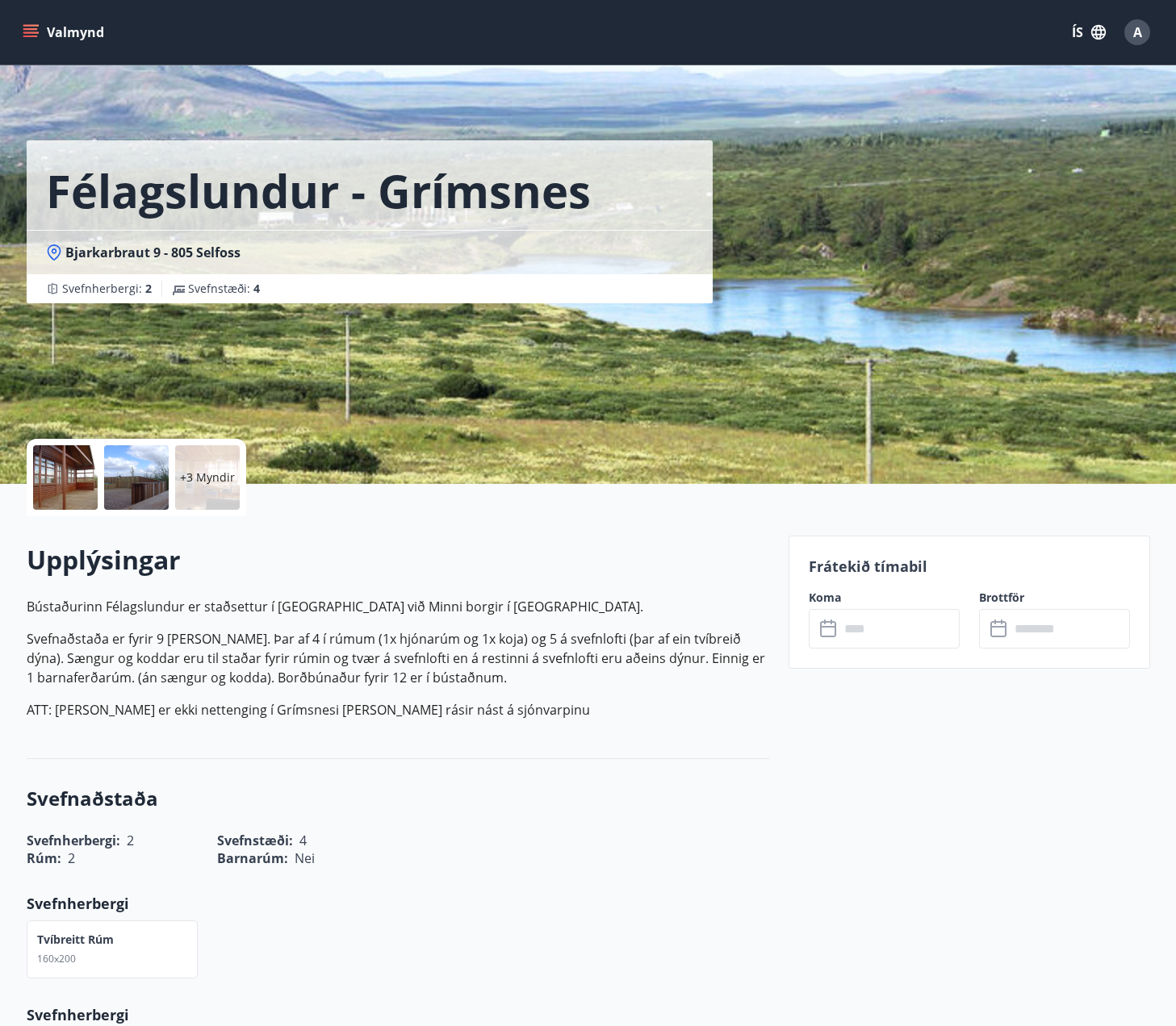
click at [63, 477] on div at bounding box center [65, 478] width 64 height 64
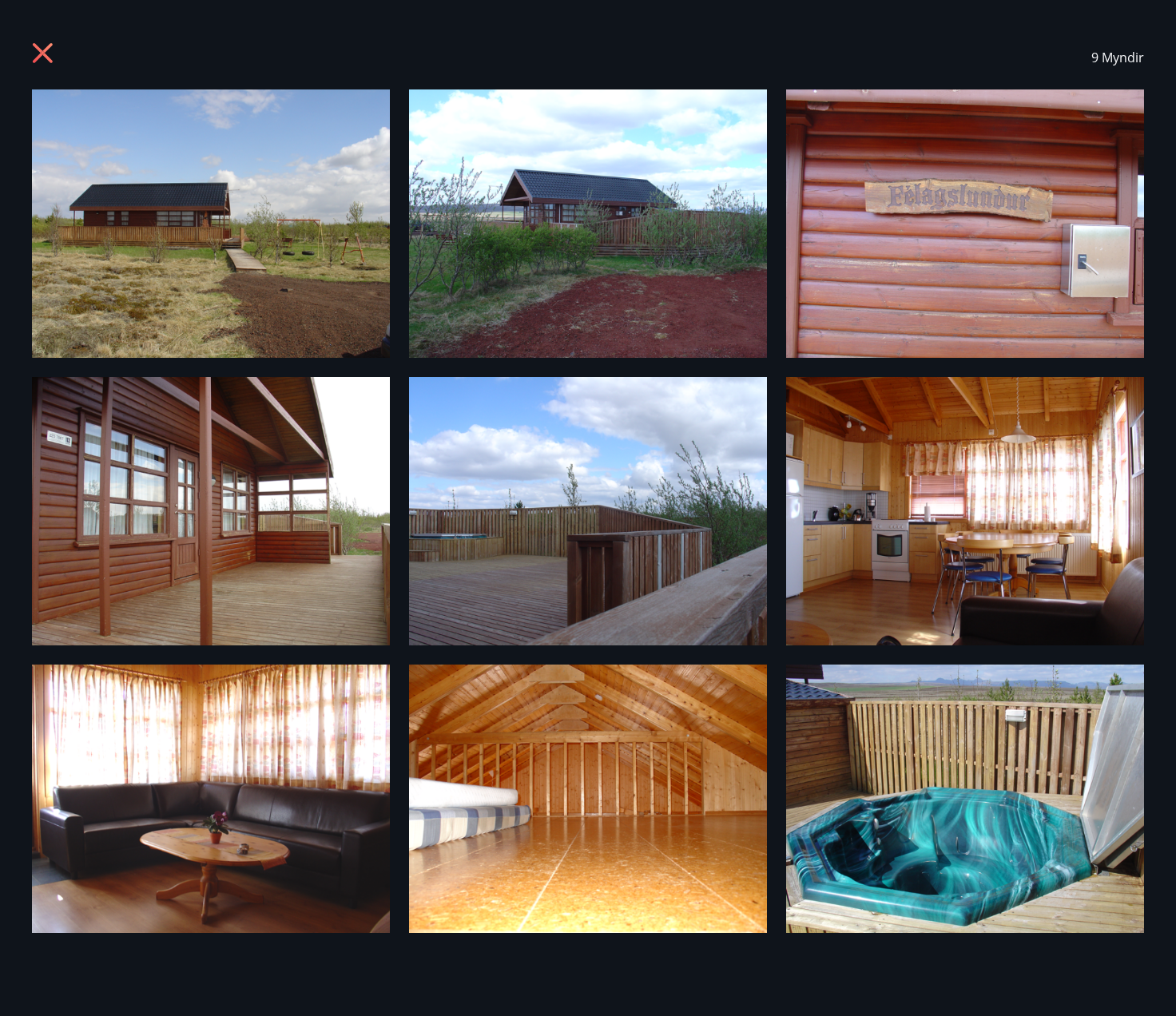
click at [36, 55] on icon at bounding box center [45, 55] width 25 height 25
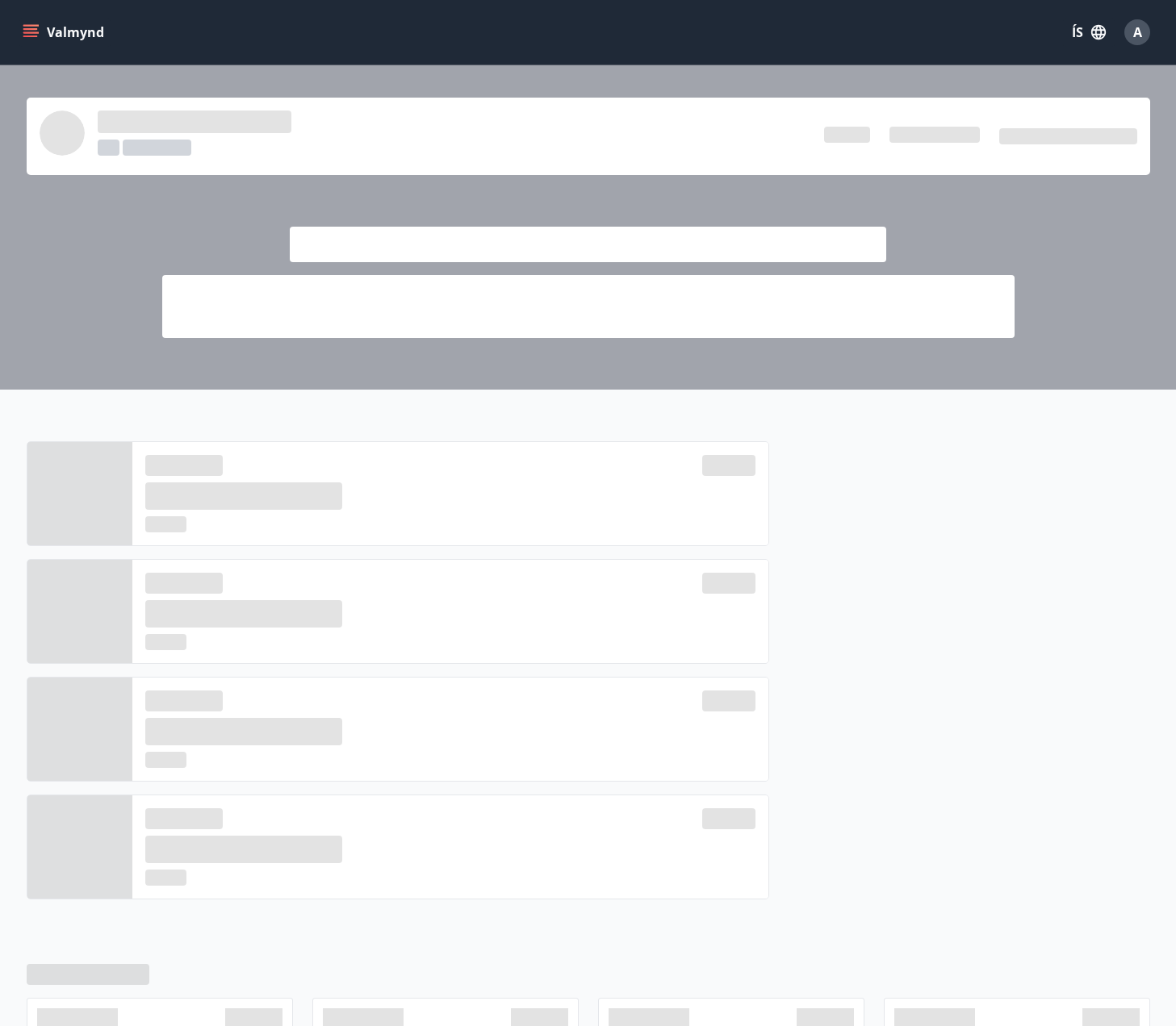
scroll to position [304, 0]
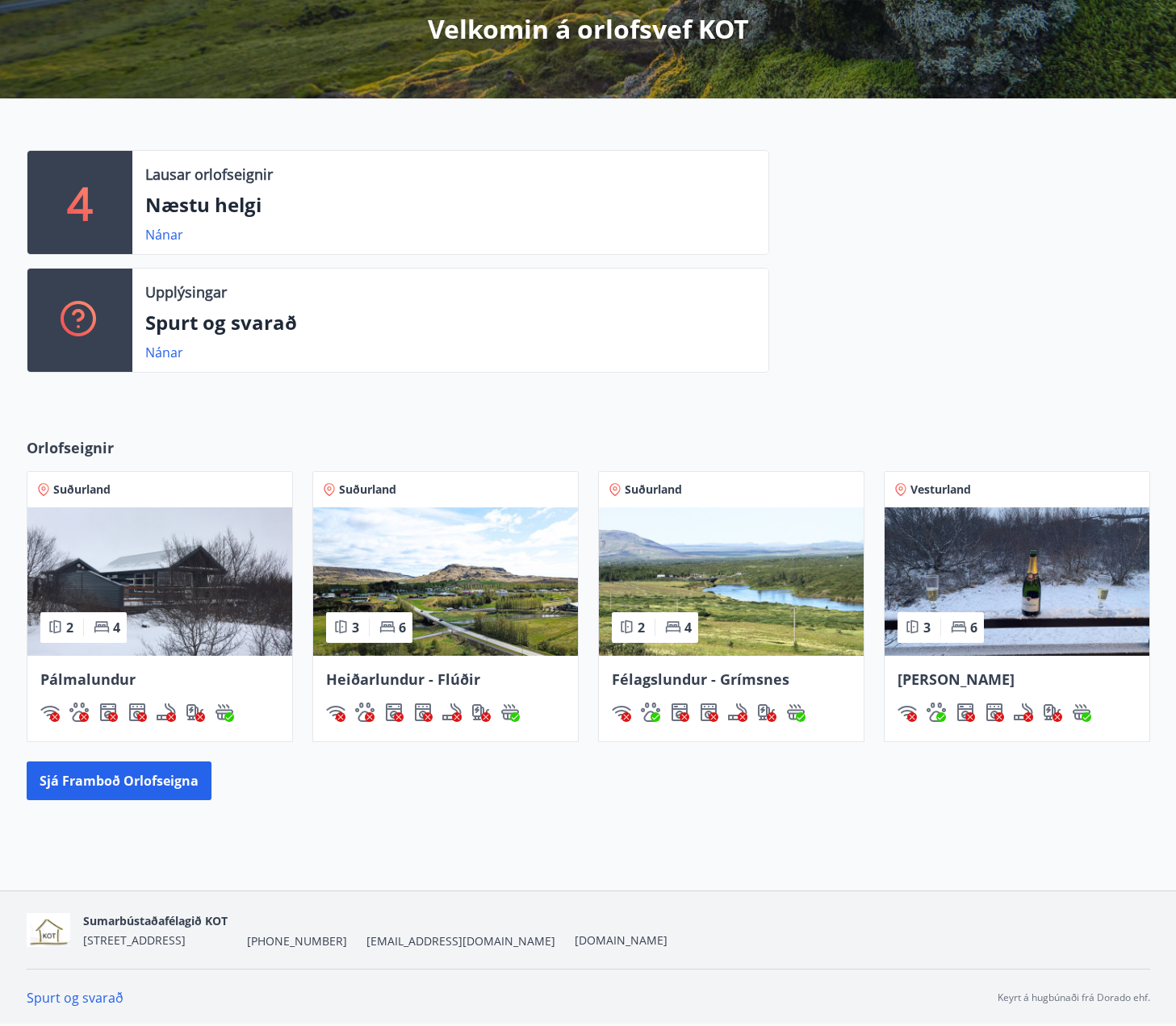
click at [443, 592] on img at bounding box center [446, 581] width 265 height 149
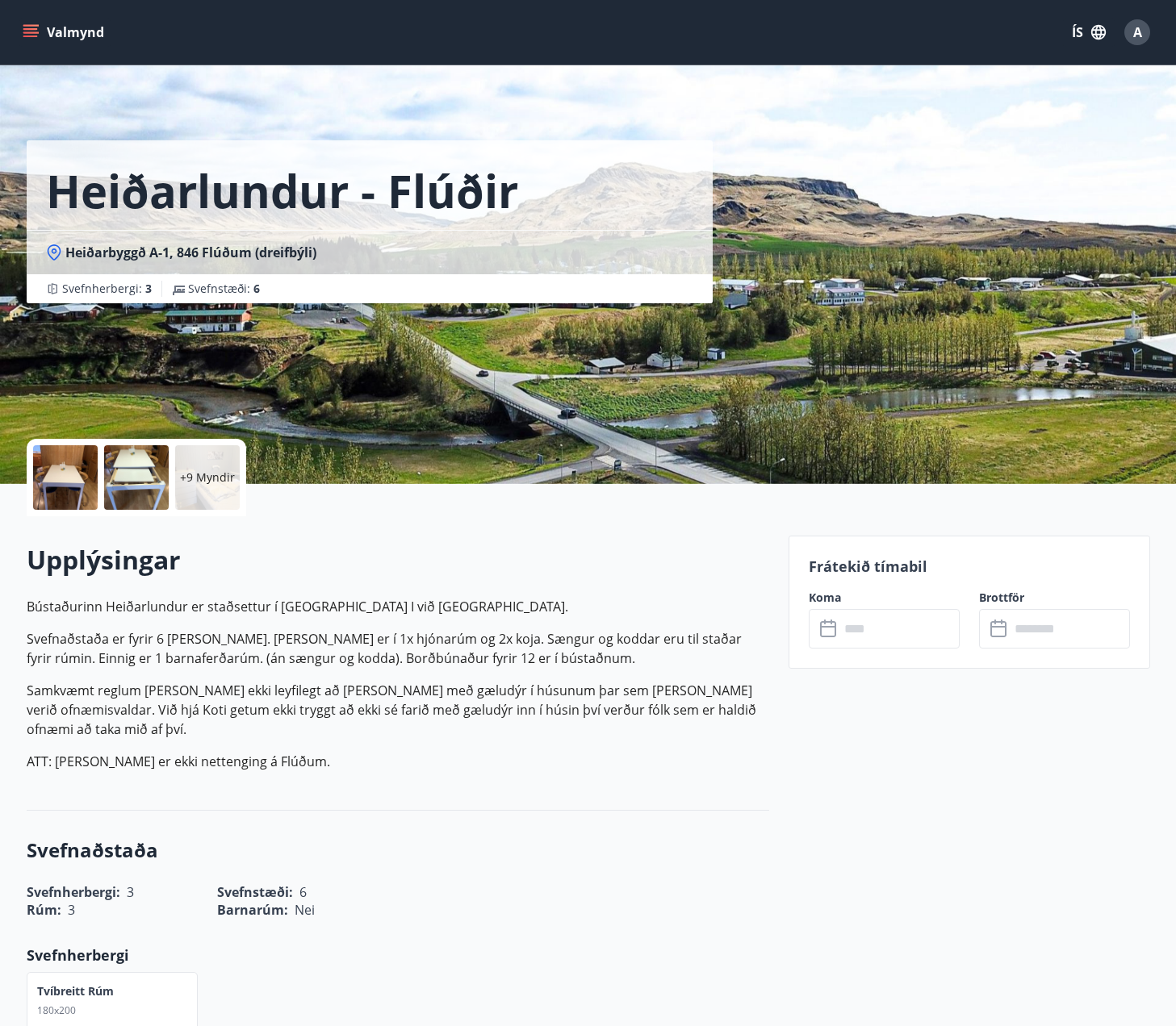
click at [70, 465] on div at bounding box center [65, 478] width 64 height 64
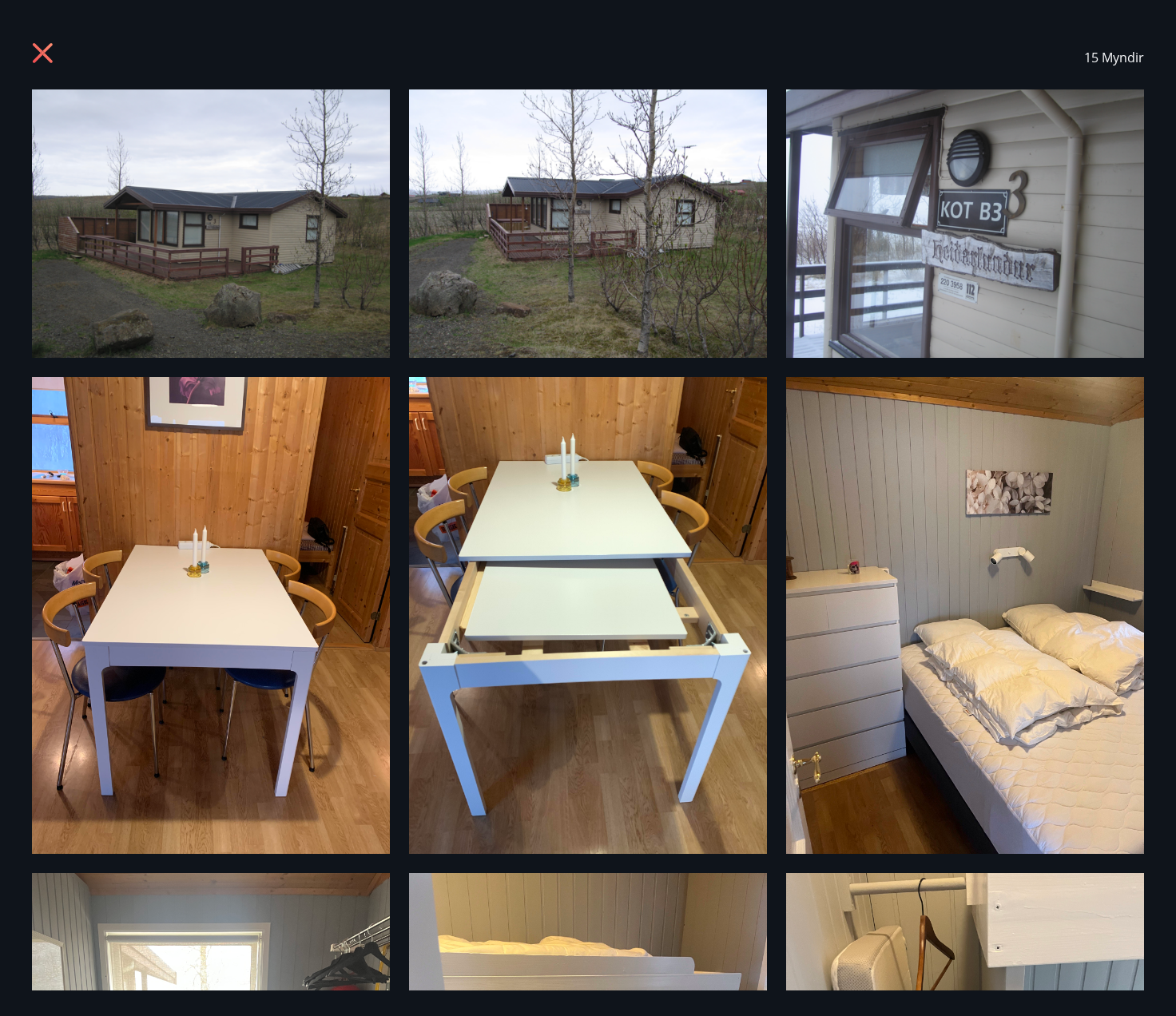
click at [41, 55] on icon at bounding box center [45, 55] width 25 height 25
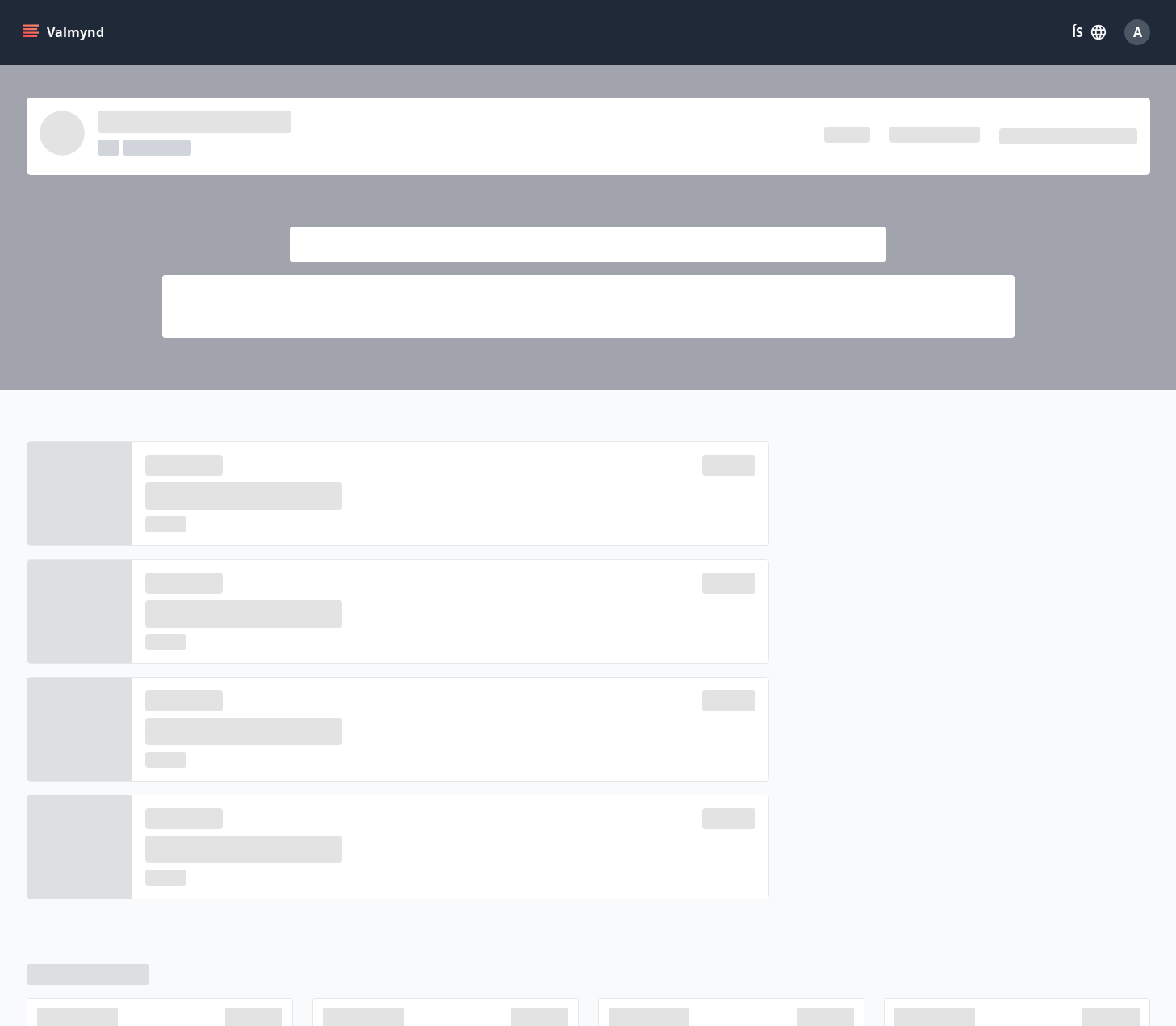
scroll to position [304, 0]
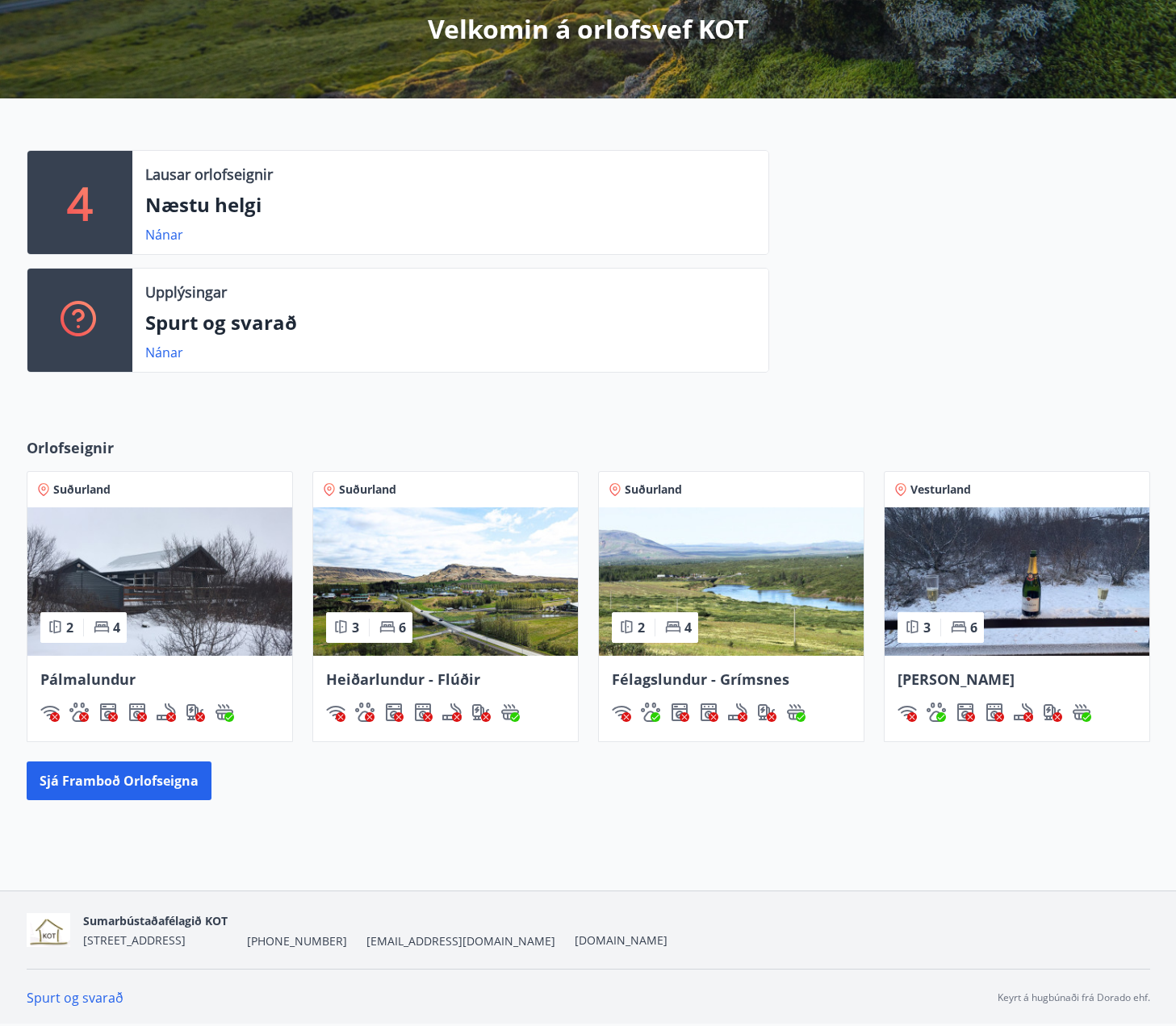
click at [996, 558] on img at bounding box center [1017, 581] width 265 height 149
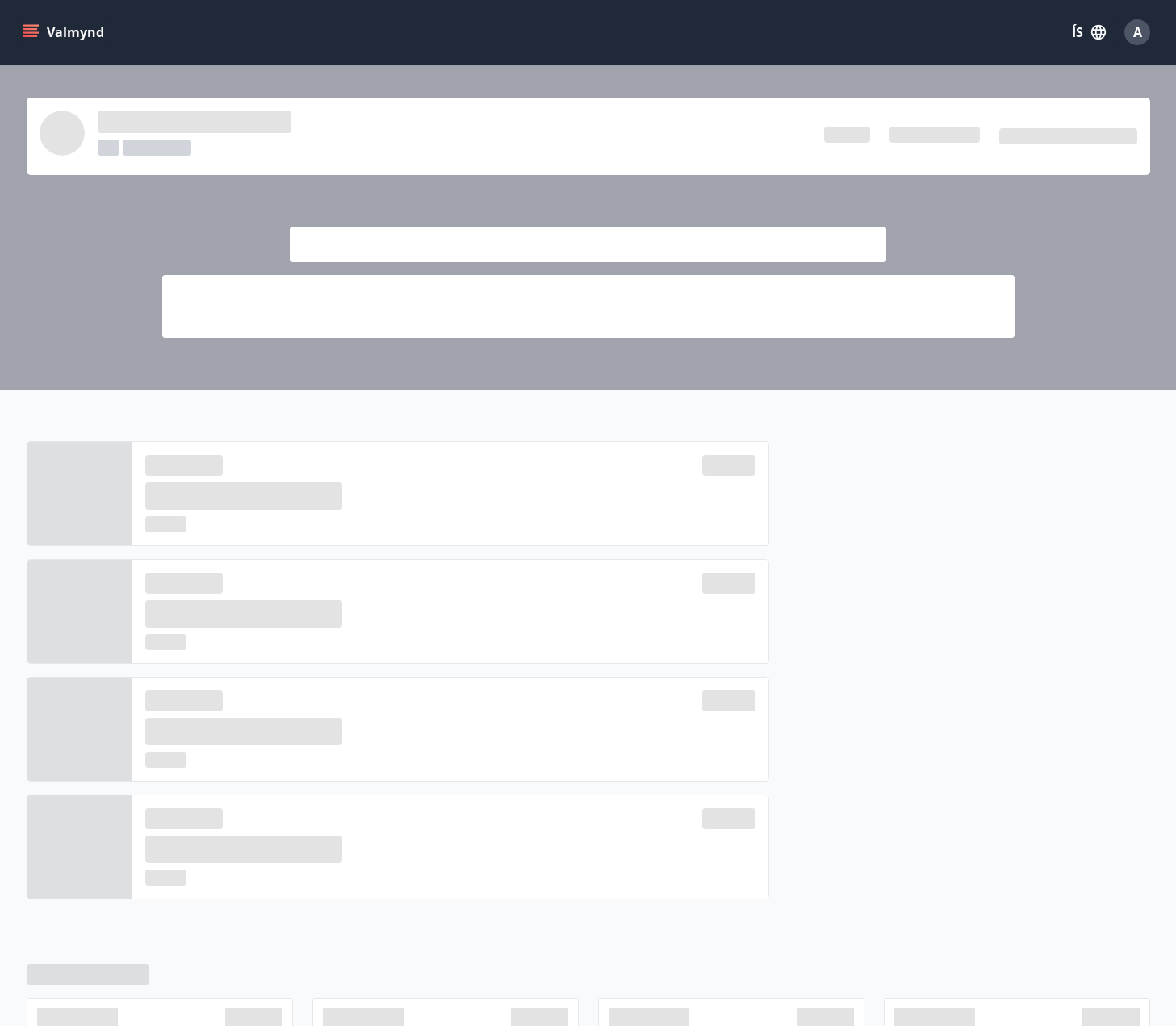
scroll to position [304, 0]
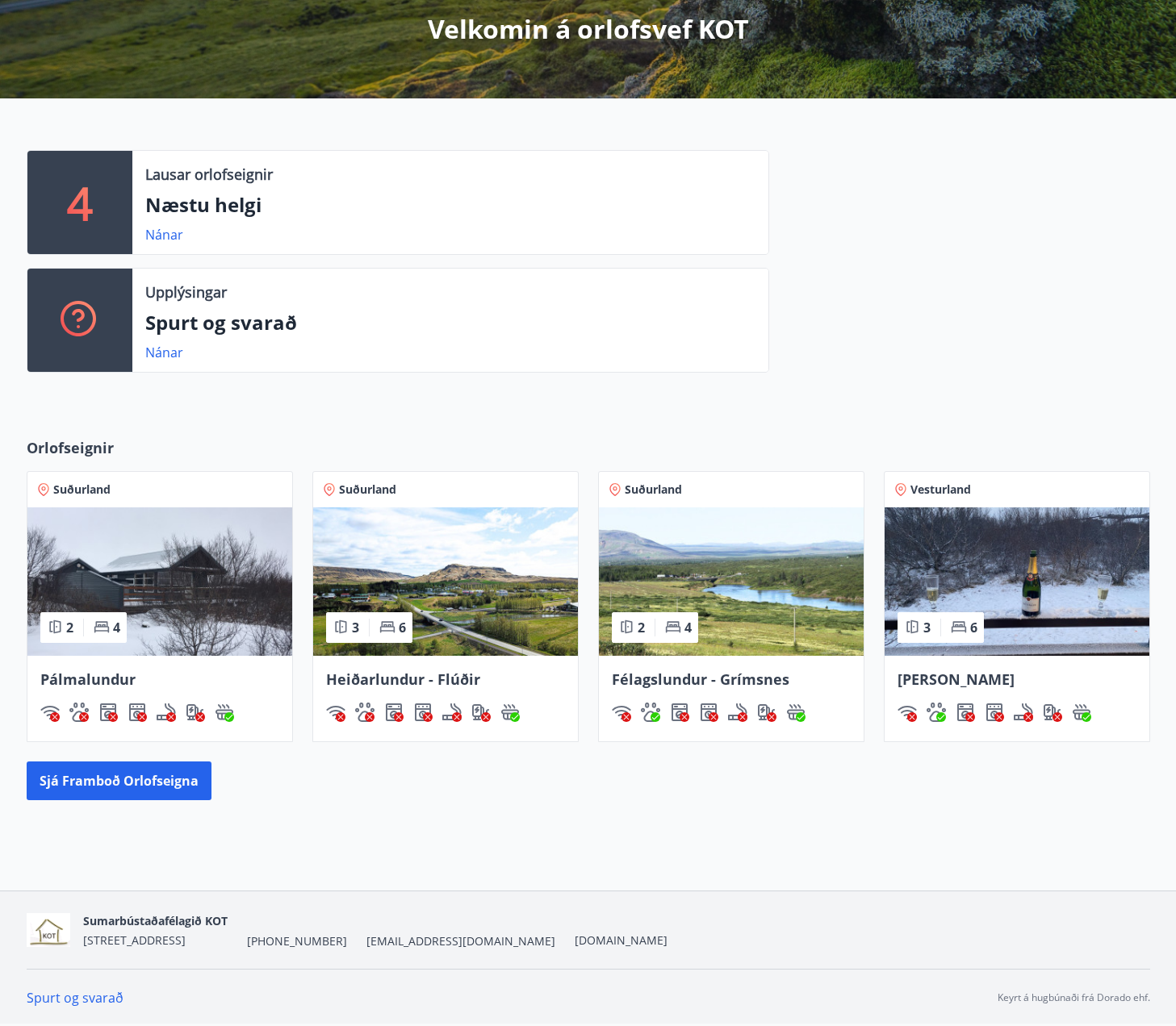
click at [197, 584] on img at bounding box center [160, 581] width 265 height 149
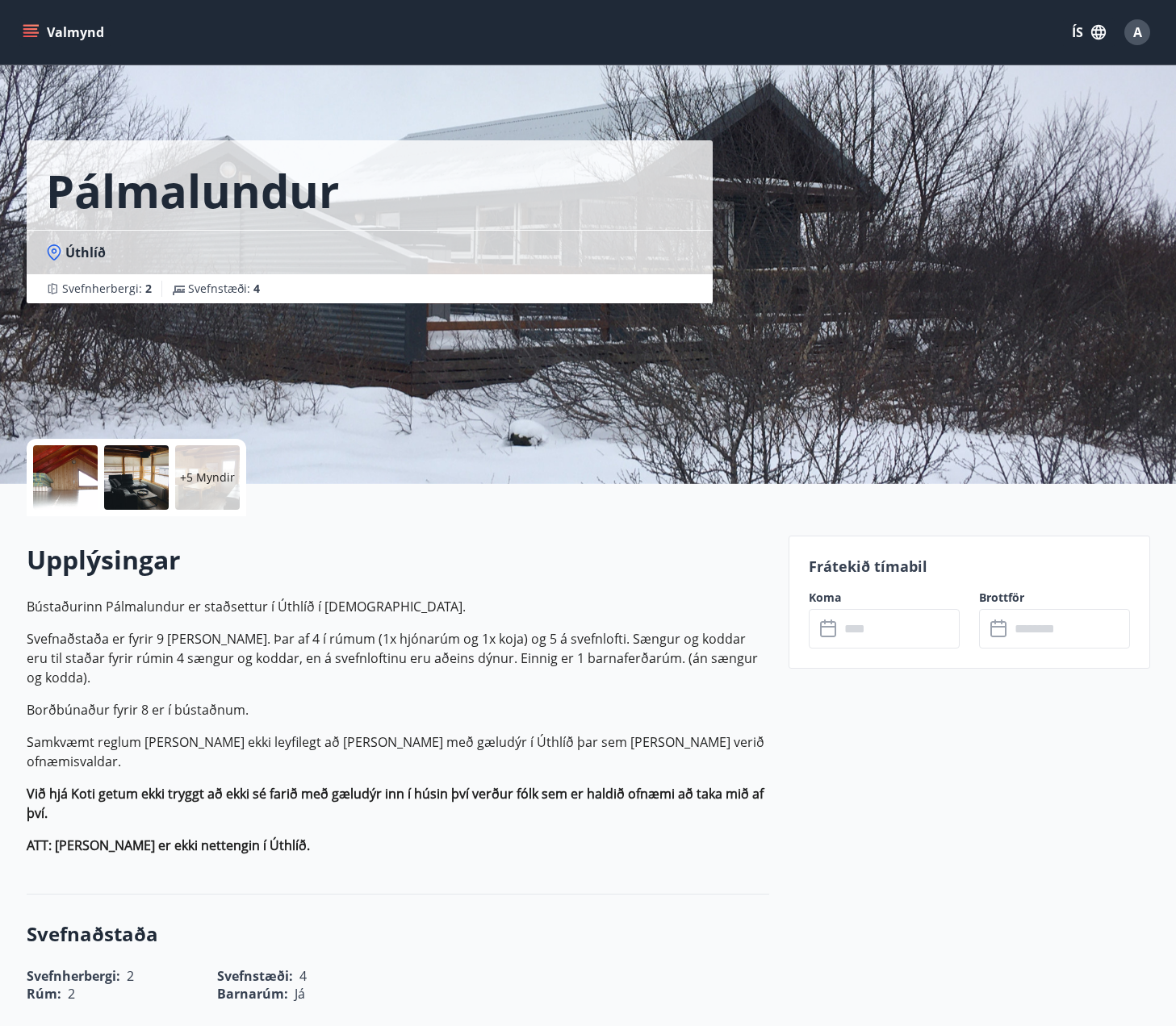
click at [72, 473] on div at bounding box center [65, 478] width 64 height 64
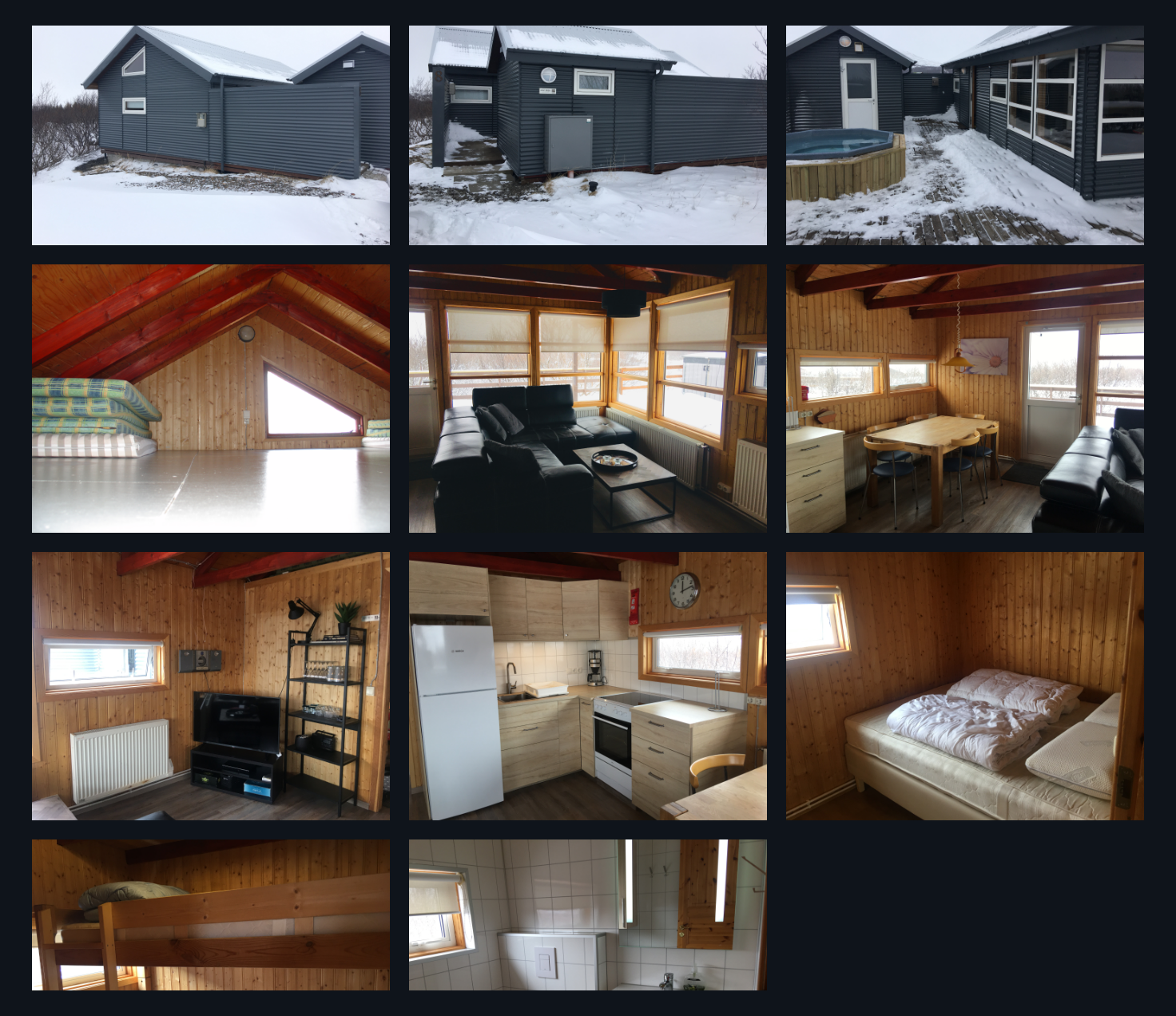
scroll to position [235, 0]
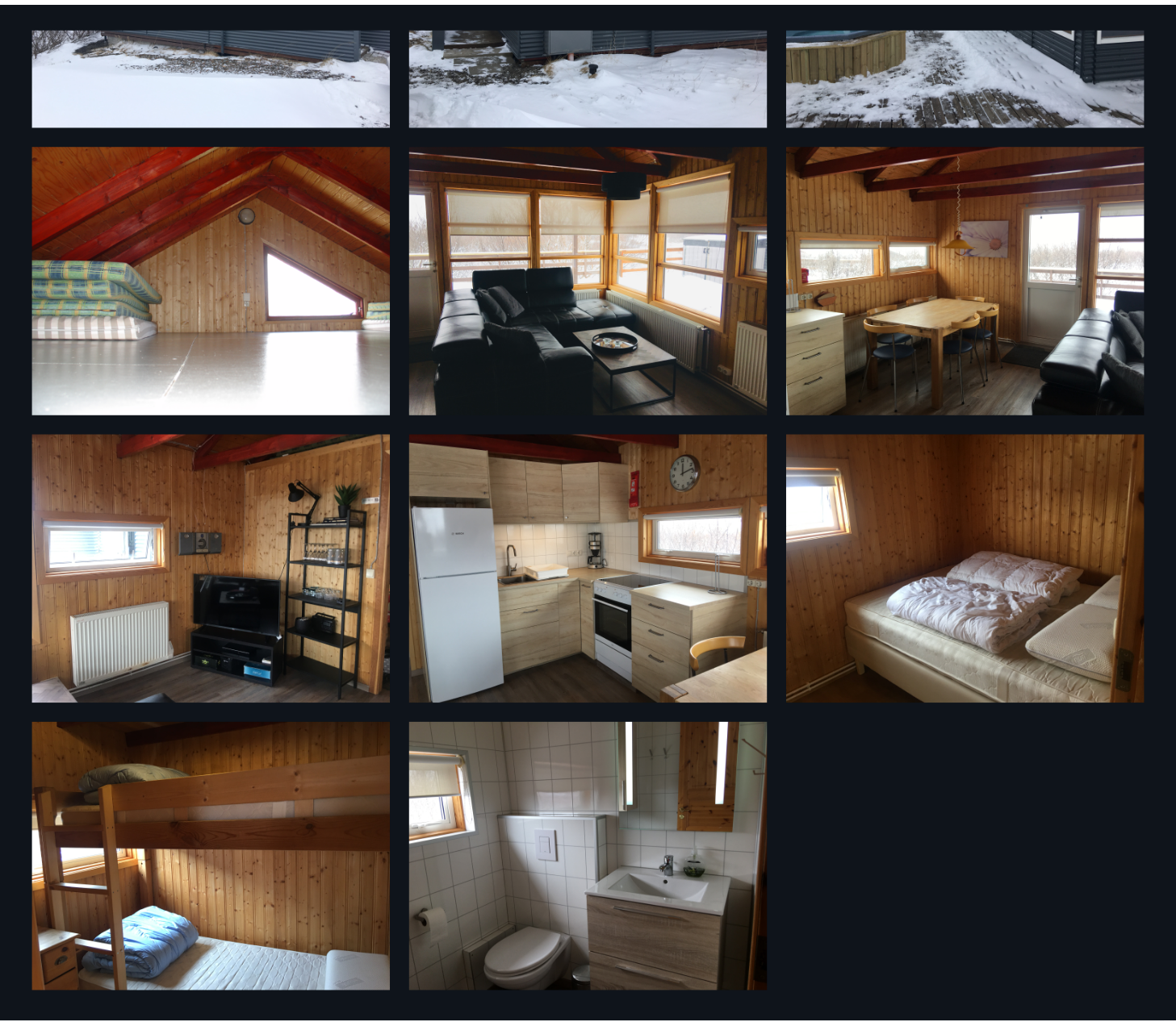
scroll to position [304, 0]
